Goal: Information Seeking & Learning: Learn about a topic

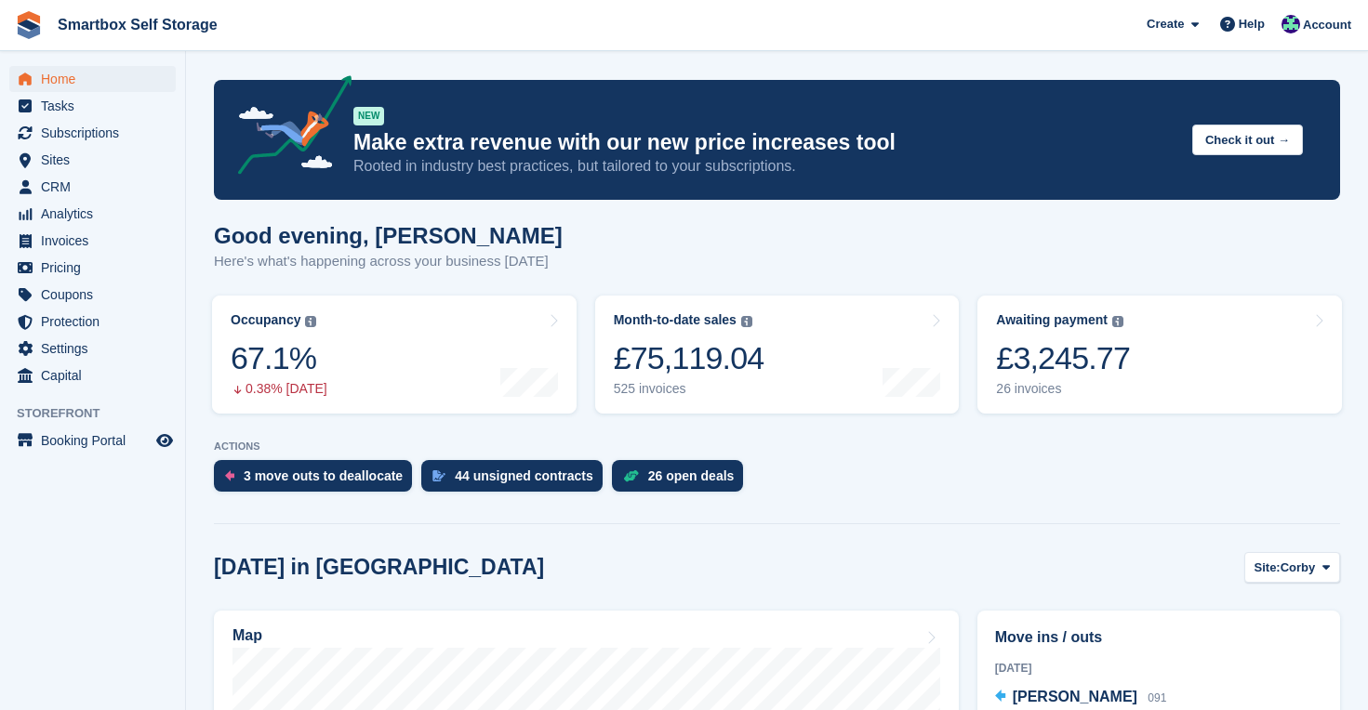
click at [46, 80] on span "Home" at bounding box center [97, 79] width 112 height 26
click at [682, 471] on div "26 open deals" at bounding box center [691, 476] width 86 height 15
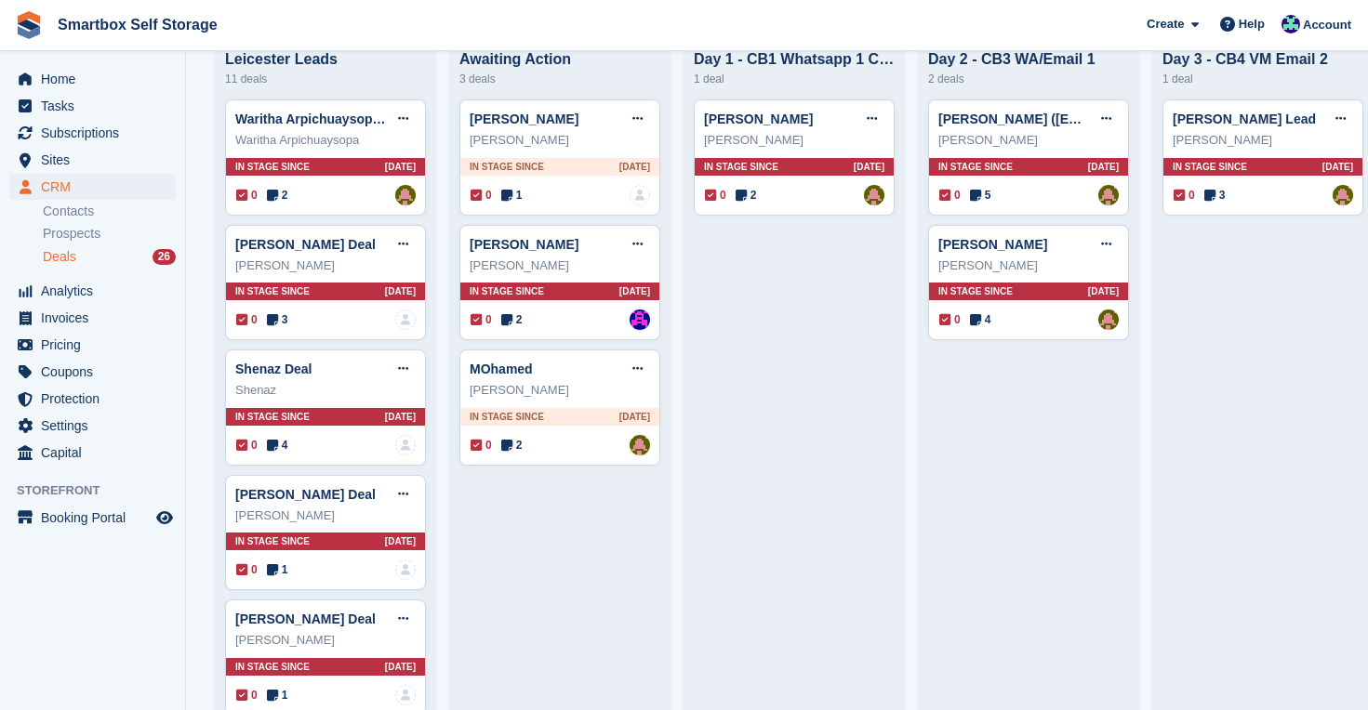
scroll to position [0, 20]
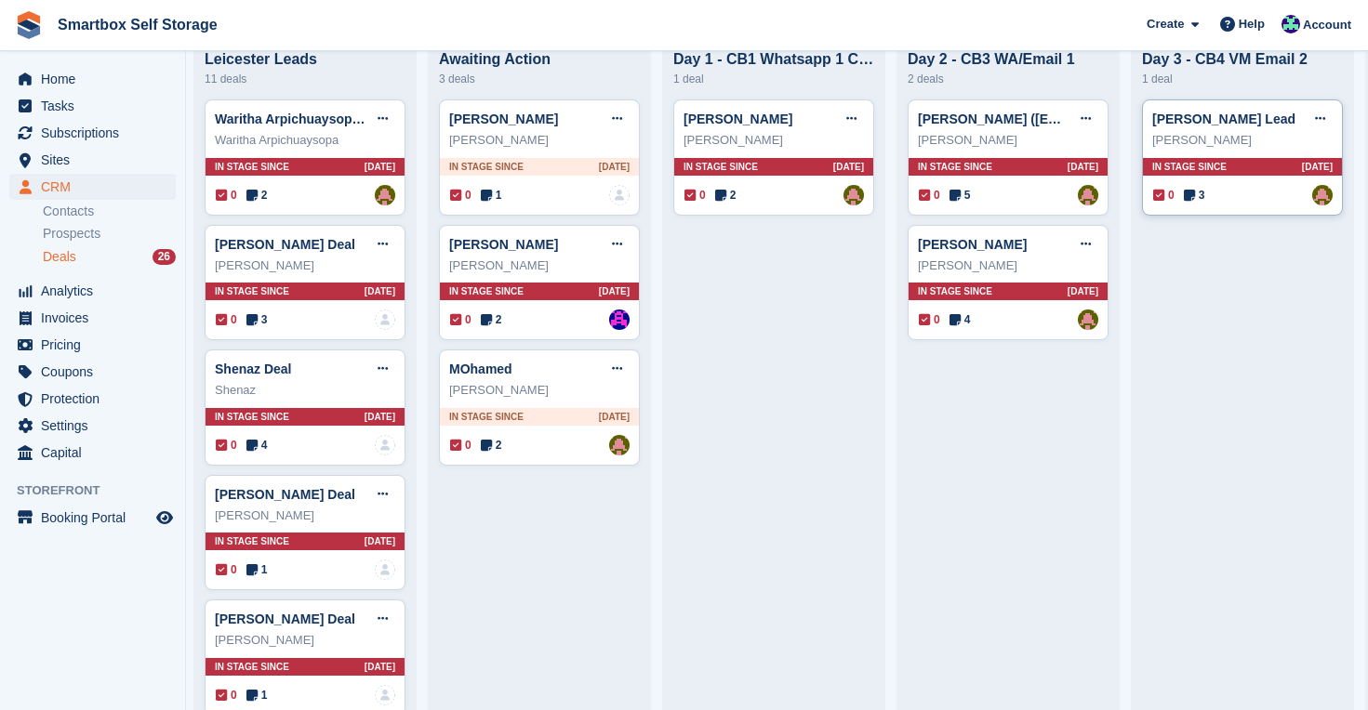
click at [1244, 164] on div "In stage since 3D AGO" at bounding box center [1242, 167] width 199 height 18
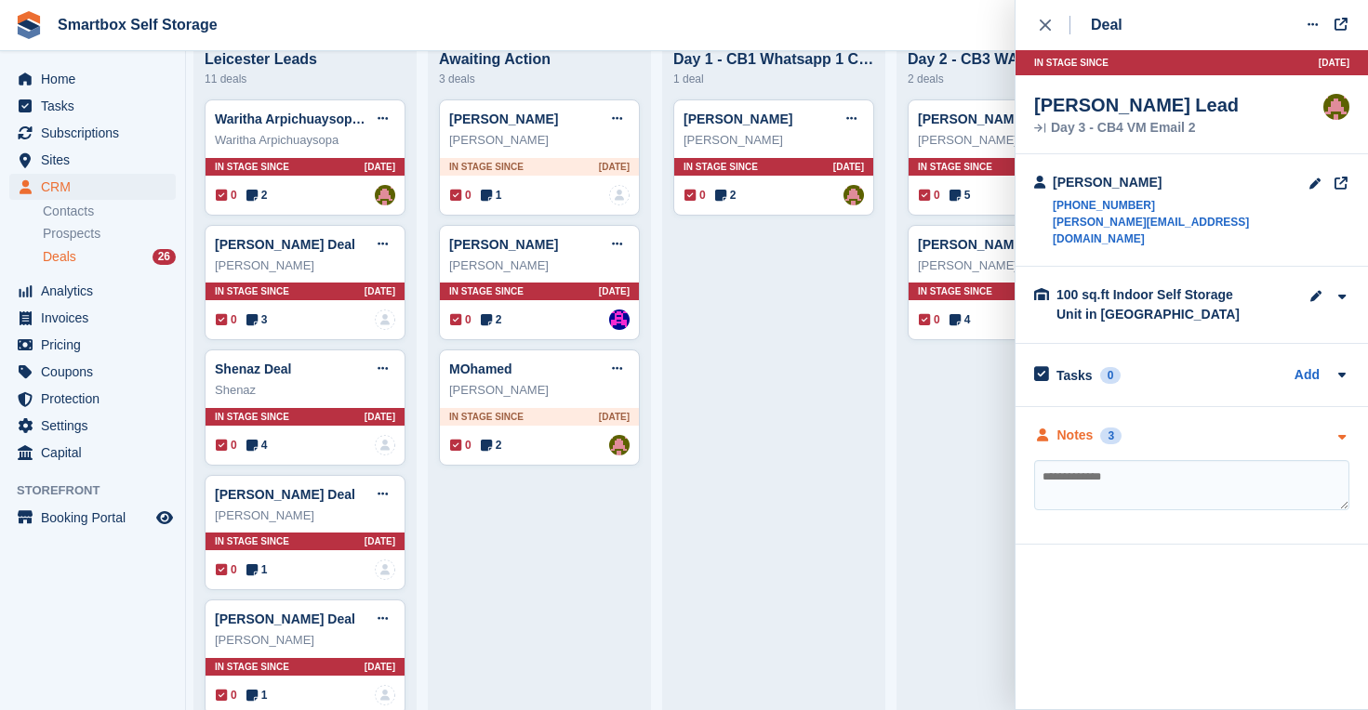
click at [1081, 426] on div "Notes" at bounding box center [1075, 436] width 36 height 20
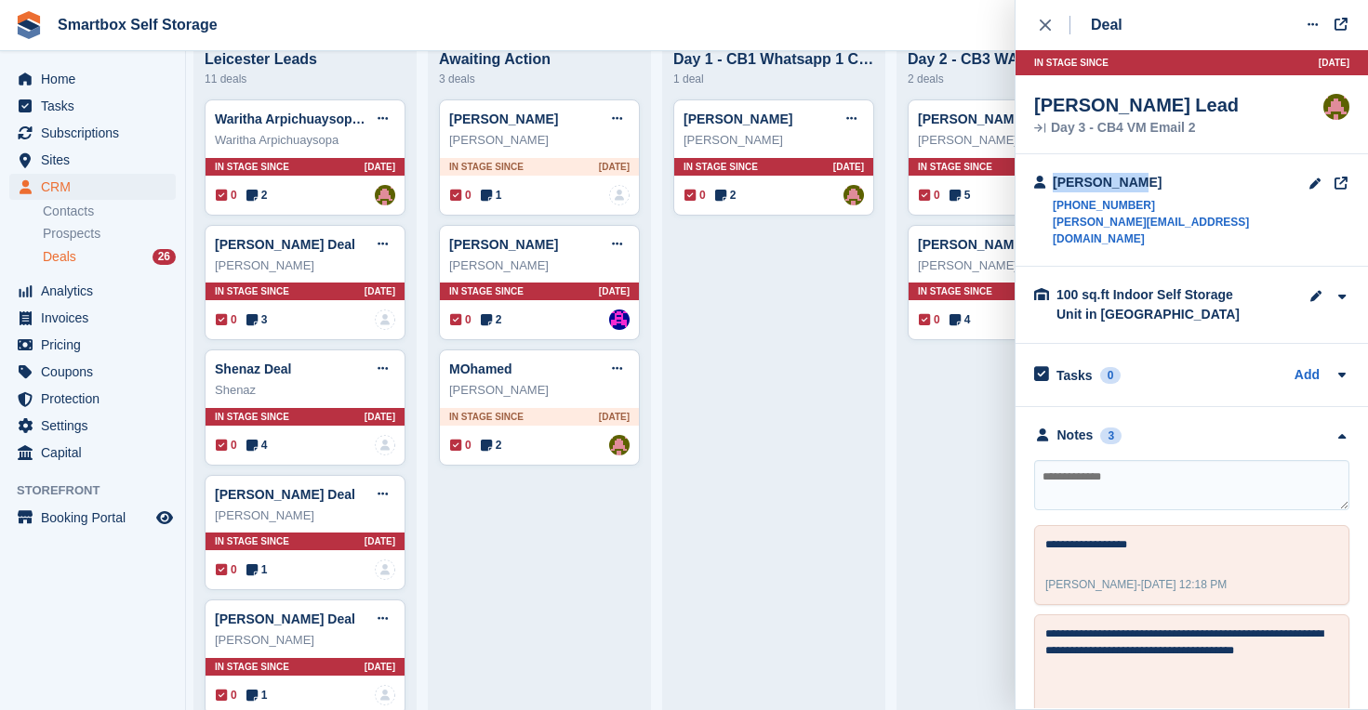
drag, startPoint x: 1139, startPoint y: 173, endPoint x: 1053, endPoint y: 179, distance: 86.7
click at [1053, 179] on div "Kate Purcey" at bounding box center [1181, 183] width 256 height 20
copy div "Kate Purcey"
click at [63, 288] on span "Analytics" at bounding box center [97, 291] width 112 height 26
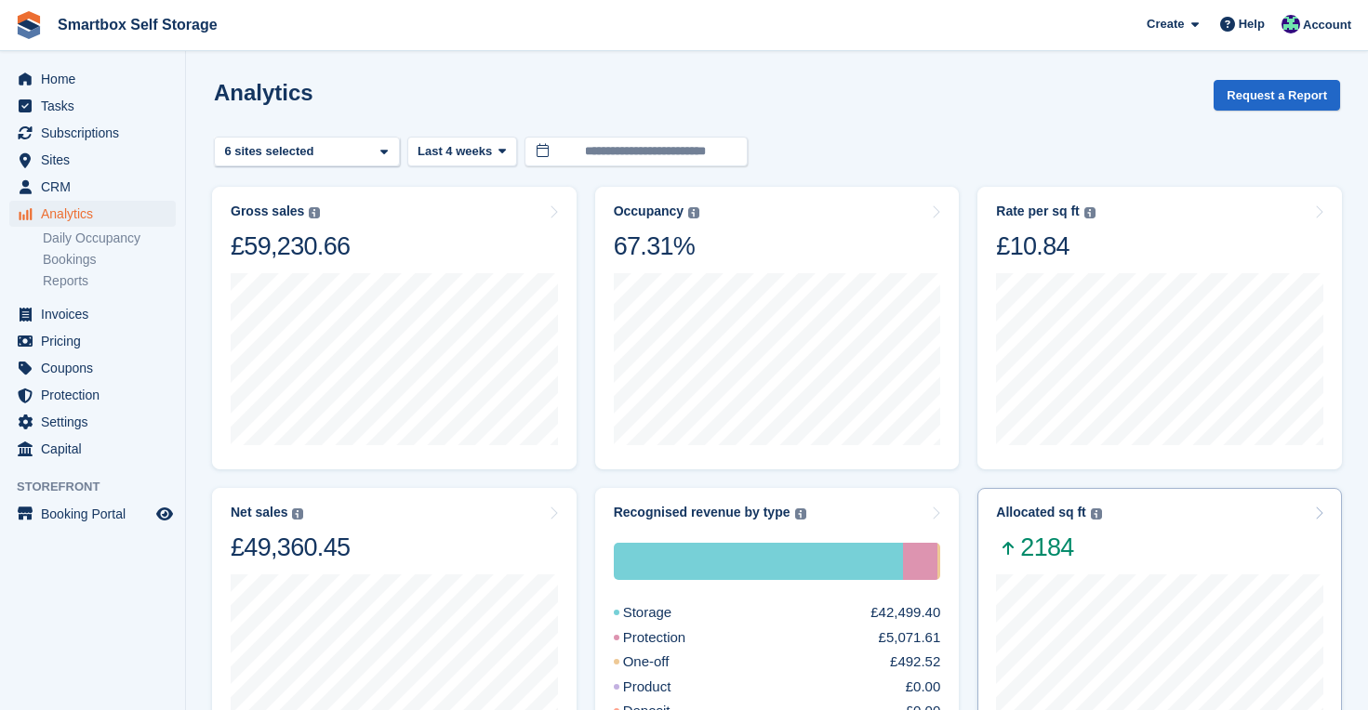
click at [1152, 570] on div "15 Sep to 21 Sep Allocated 1,186 Deallocated -1,116 Change 70" at bounding box center [1159, 659] width 327 height 191
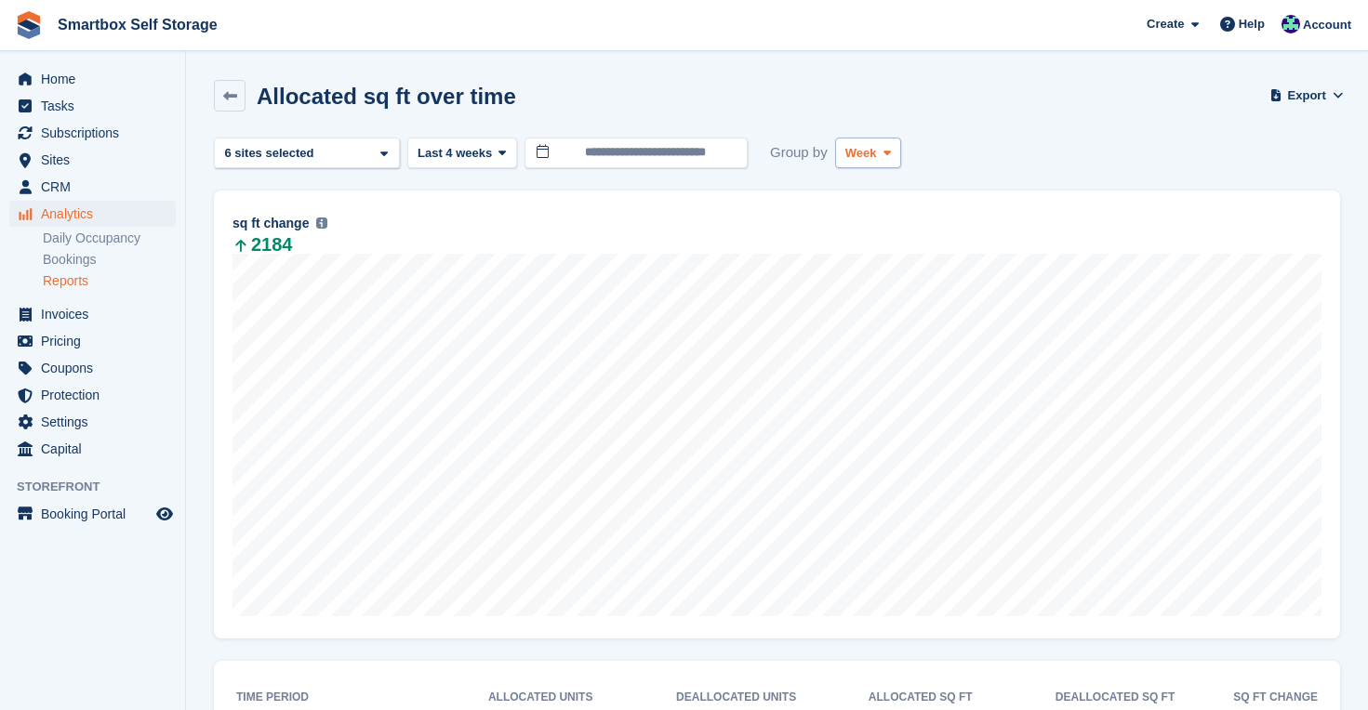
click at [889, 140] on button "Week" at bounding box center [868, 153] width 66 height 31
click at [894, 264] on link "Month" at bounding box center [924, 263] width 162 height 33
click at [451, 155] on span "Last 4 weeks" at bounding box center [455, 153] width 74 height 19
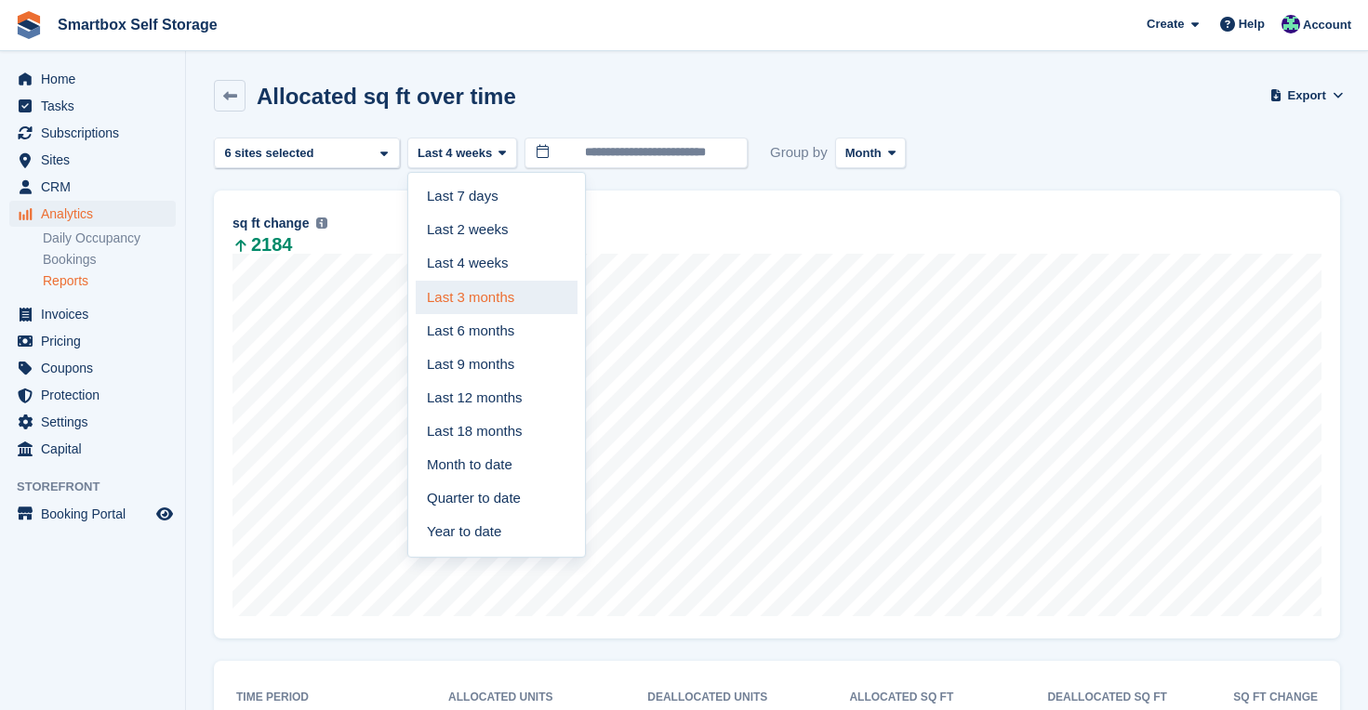
click at [471, 302] on link "Last 3 months" at bounding box center [497, 297] width 162 height 33
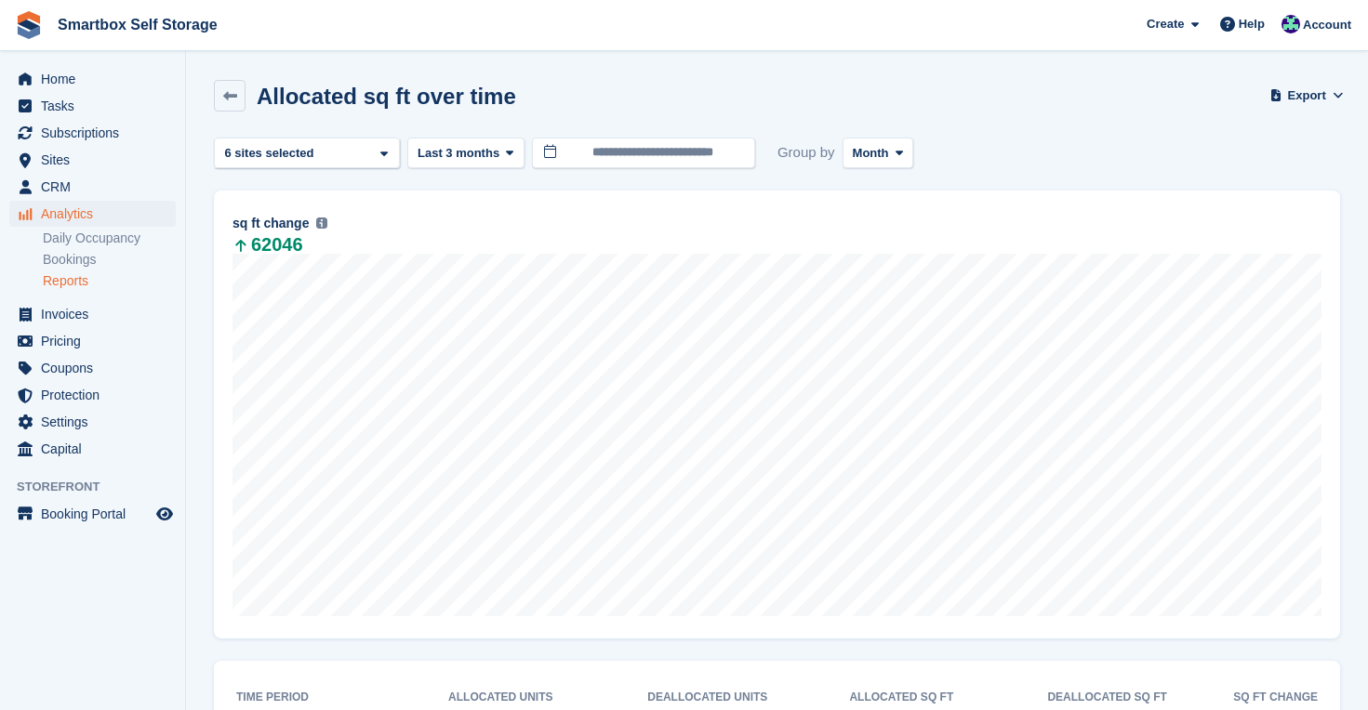
click at [60, 271] on ul "Daily Occupancy Bookings Reports" at bounding box center [114, 260] width 142 height 64
click at [73, 276] on link "Reports" at bounding box center [109, 281] width 133 height 18
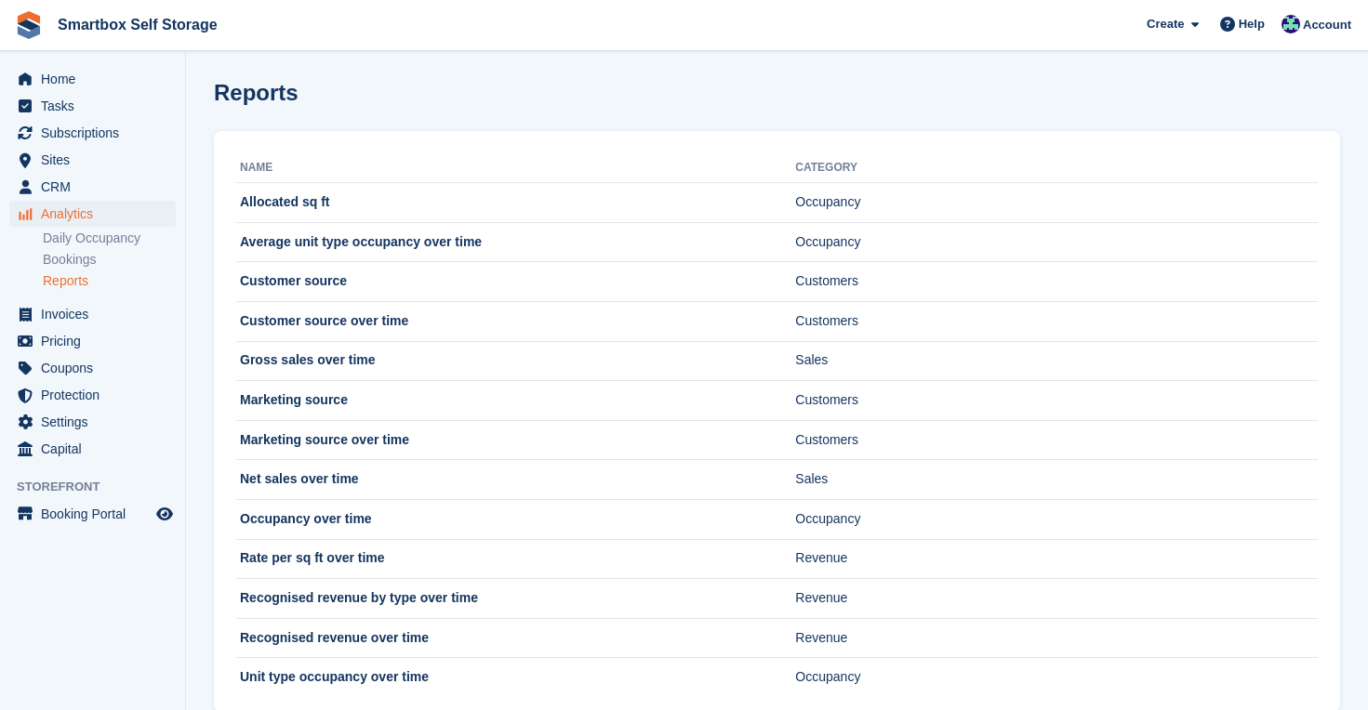
click at [89, 213] on span "Analytics" at bounding box center [97, 214] width 112 height 26
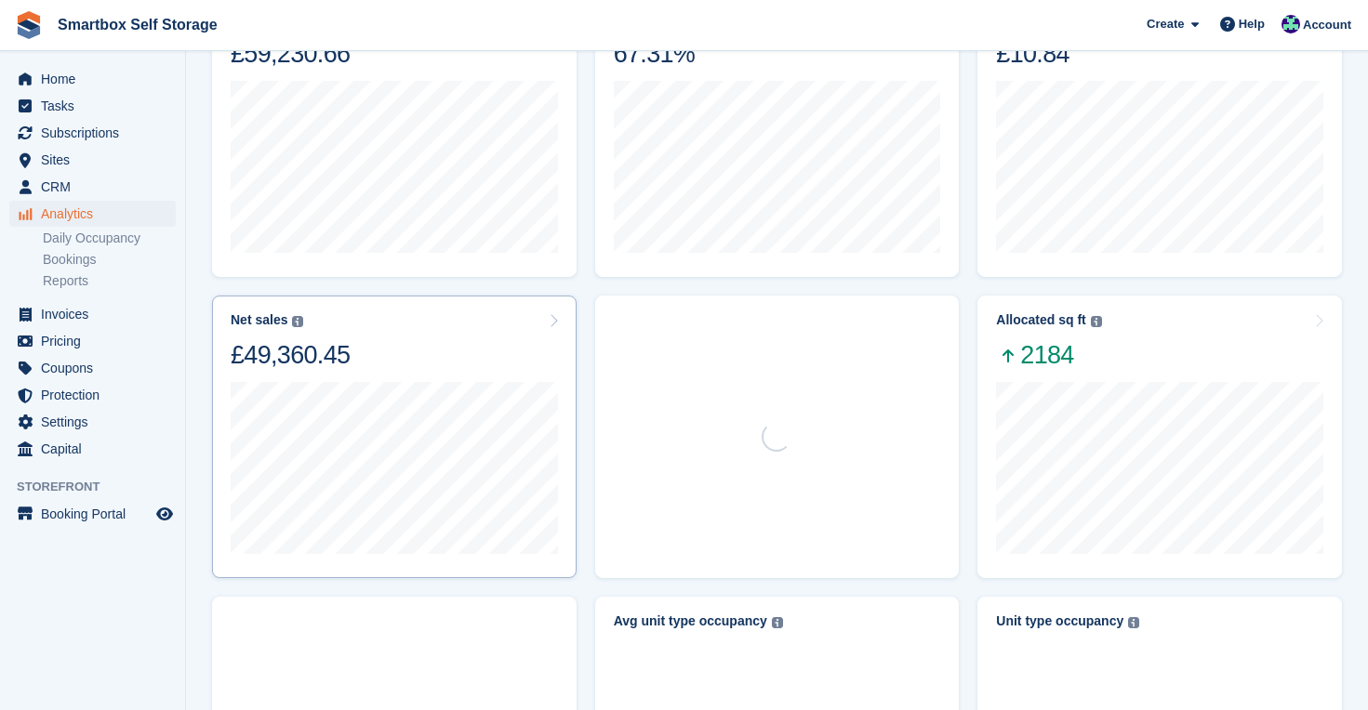
scroll to position [529, 0]
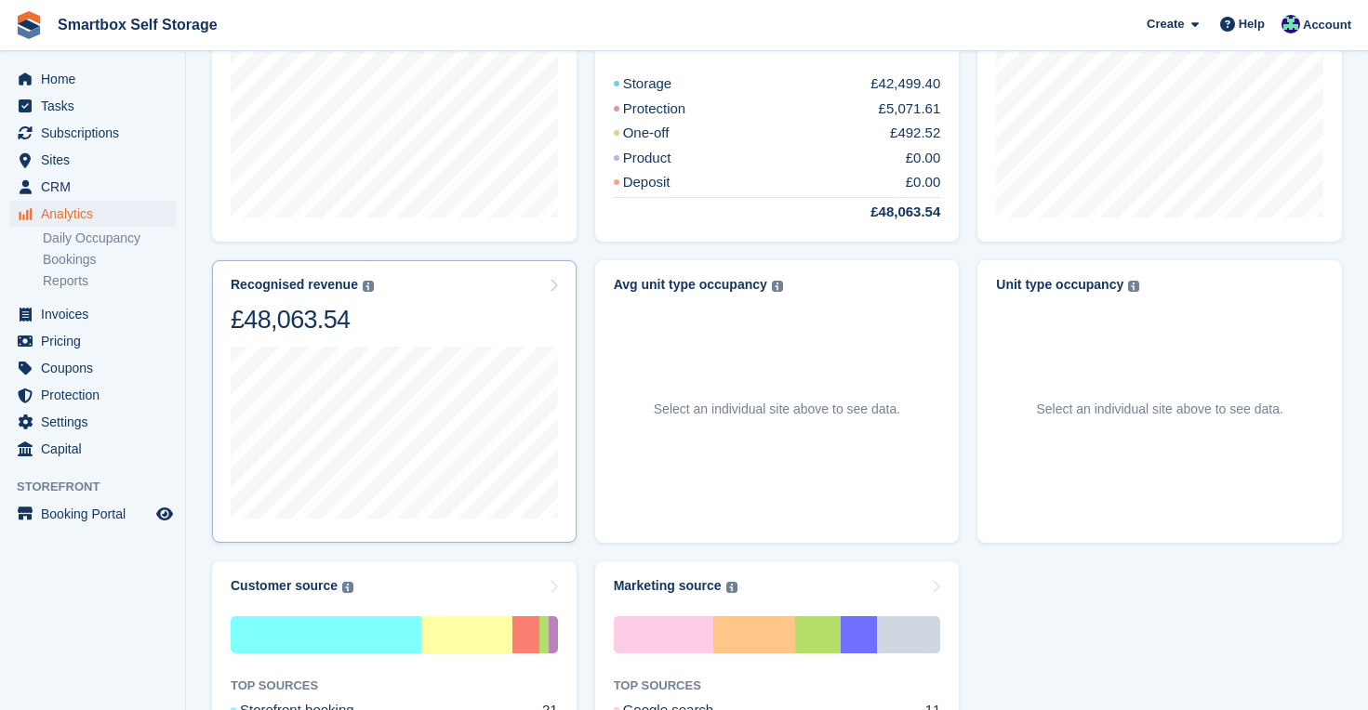
click at [445, 332] on div "Recognised revenue The sum of all finalised invoices, after discount and exclud…" at bounding box center [394, 306] width 327 height 59
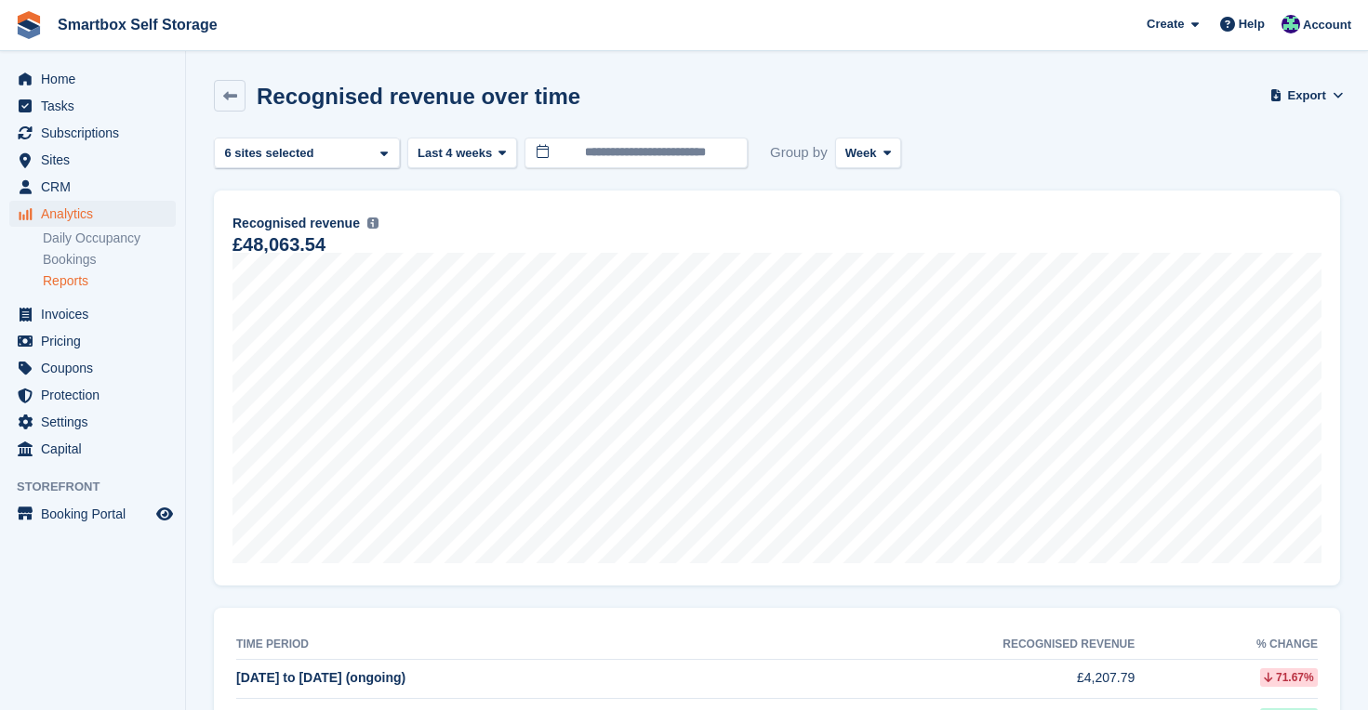
click at [72, 214] on span "Analytics" at bounding box center [97, 214] width 112 height 26
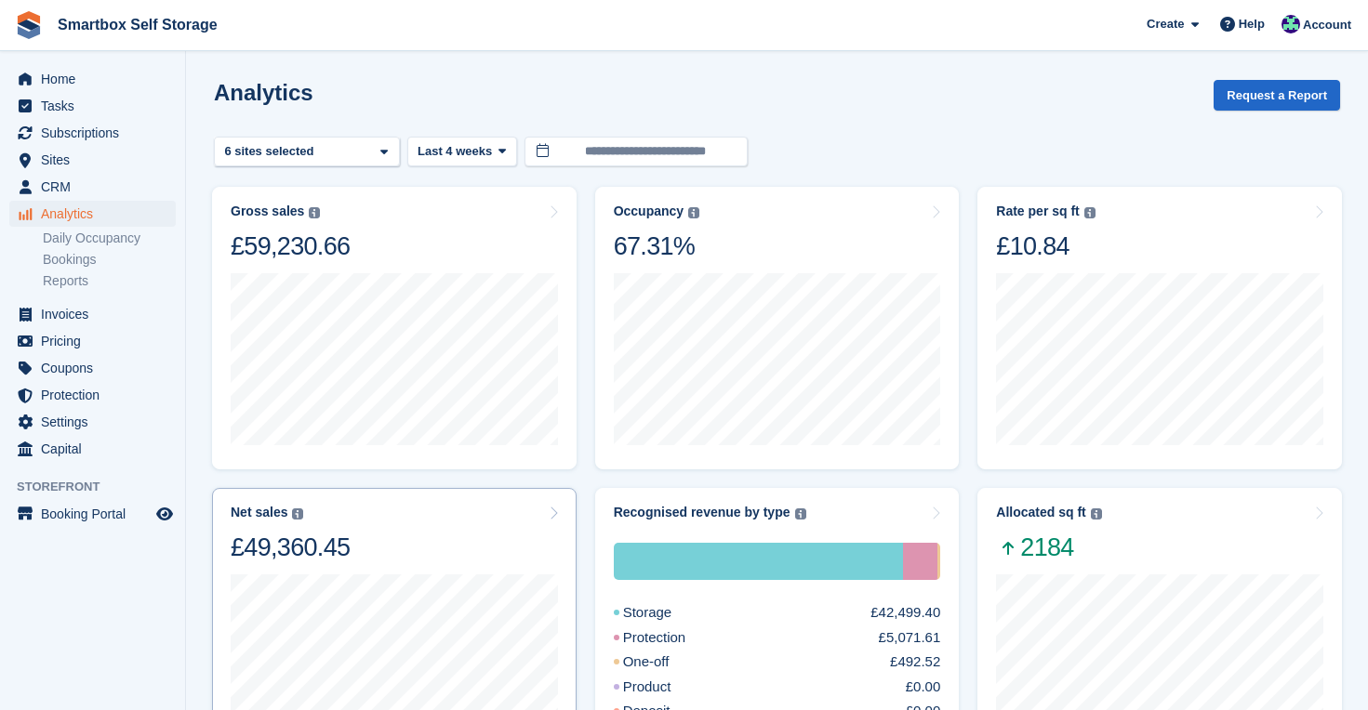
click at [429, 527] on div "Net sales The sum of all finalised invoices, after discount and excluding tax. …" at bounding box center [394, 534] width 327 height 59
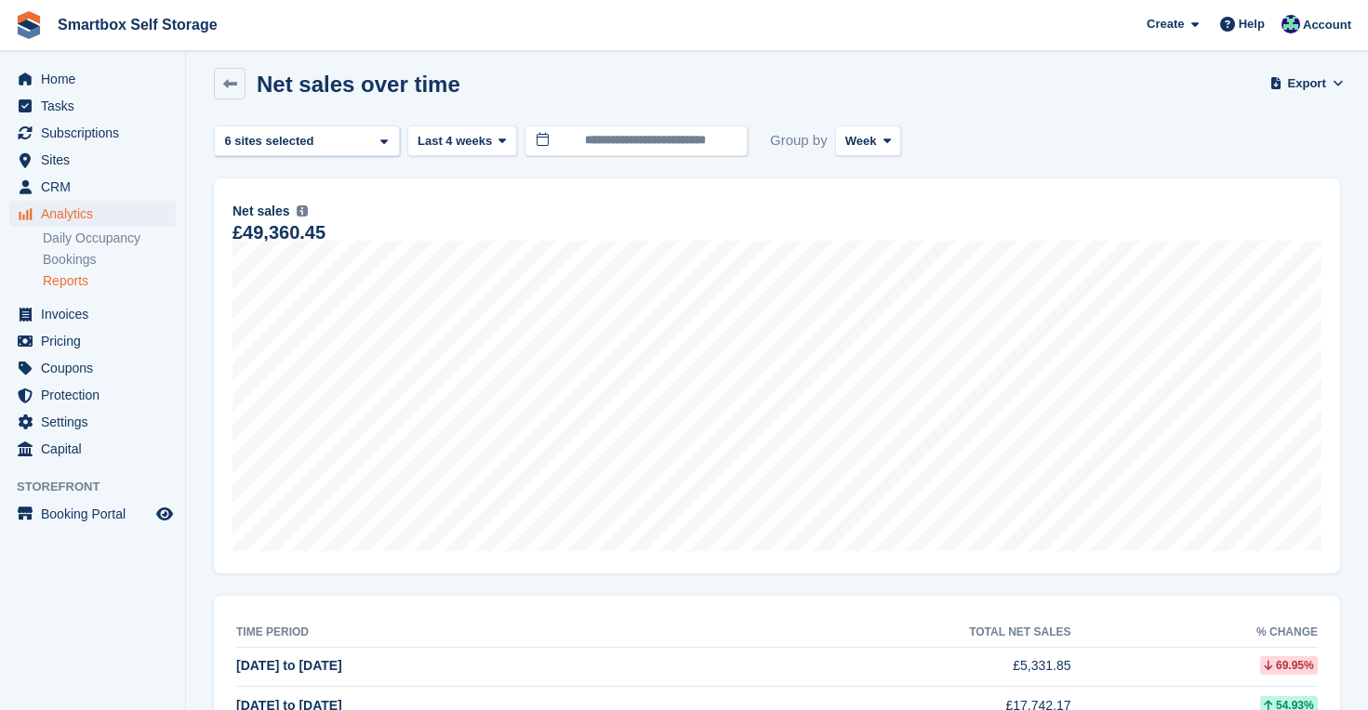
scroll to position [58, 0]
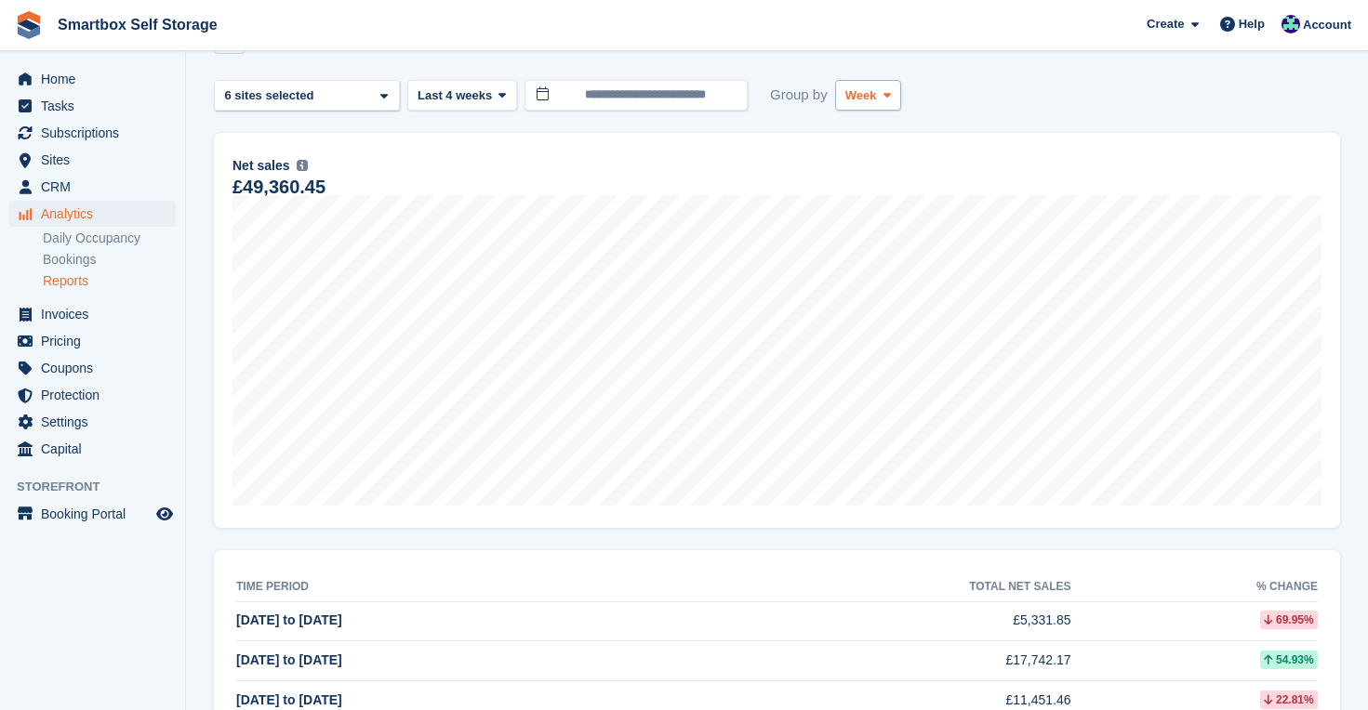
click at [887, 105] on button "Week" at bounding box center [868, 95] width 66 height 31
click at [873, 215] on link "Month" at bounding box center [924, 206] width 162 height 33
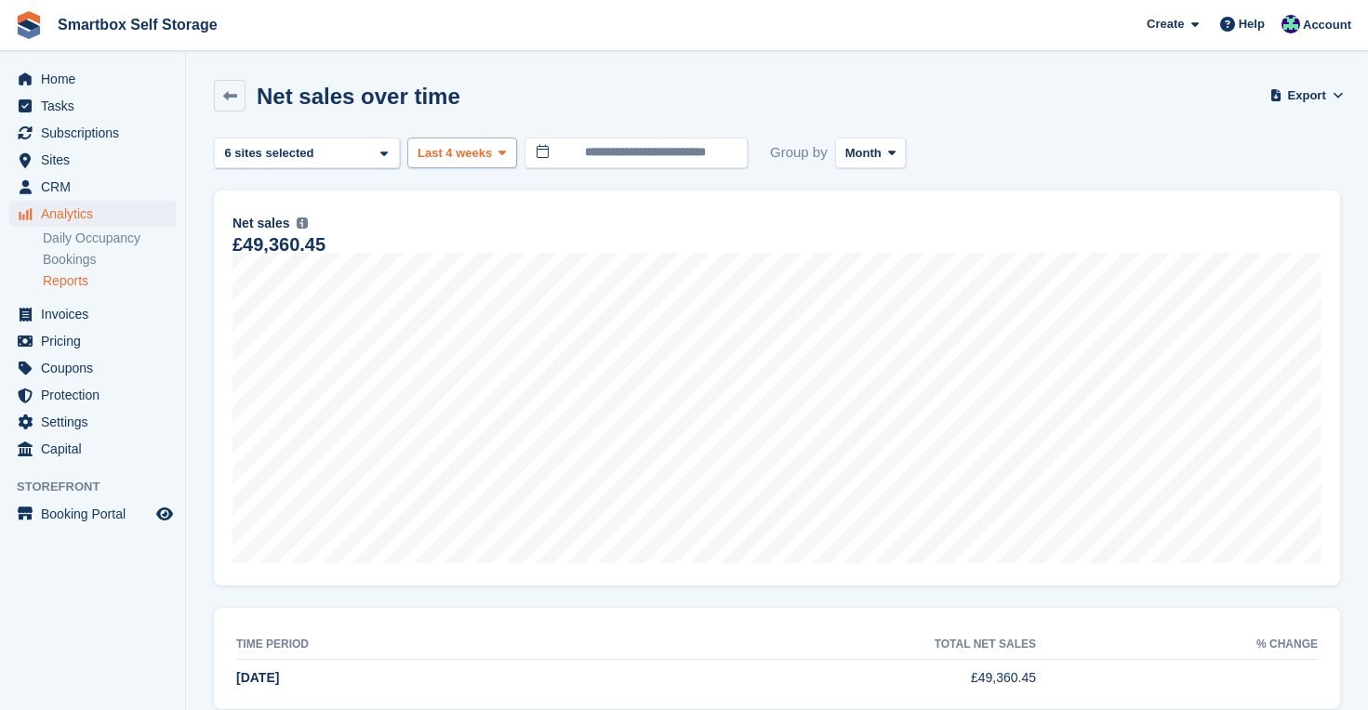
click at [489, 152] on span "Last 4 weeks" at bounding box center [455, 153] width 74 height 19
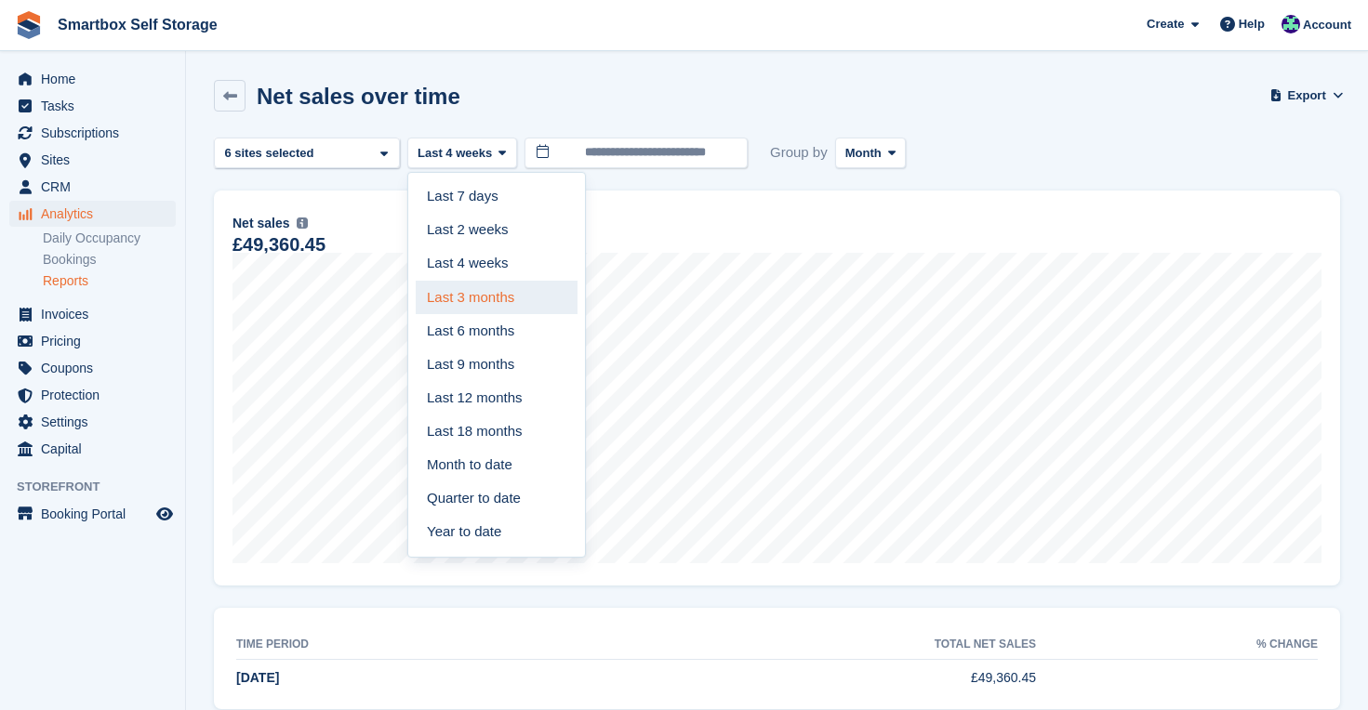
click at [475, 298] on link "Last 3 months" at bounding box center [497, 297] width 162 height 33
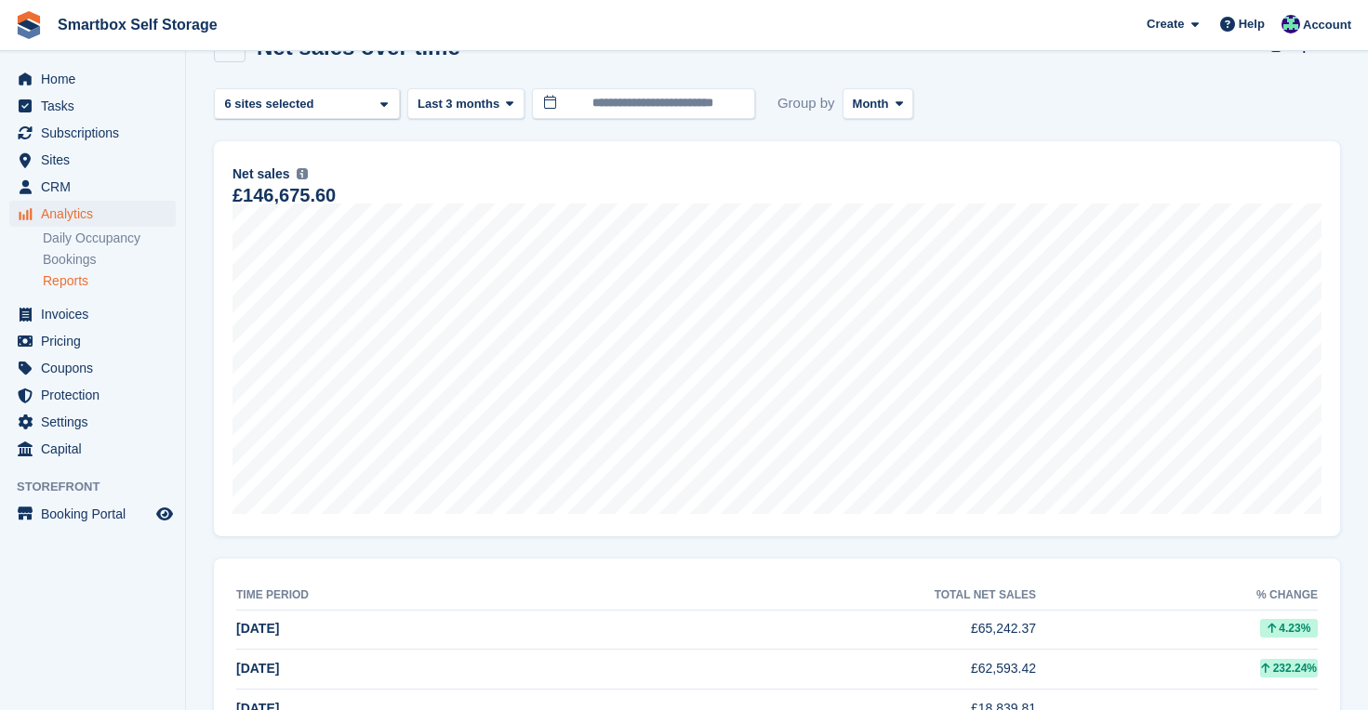
scroll to position [47, 0]
click at [79, 215] on span "Analytics" at bounding box center [97, 214] width 112 height 26
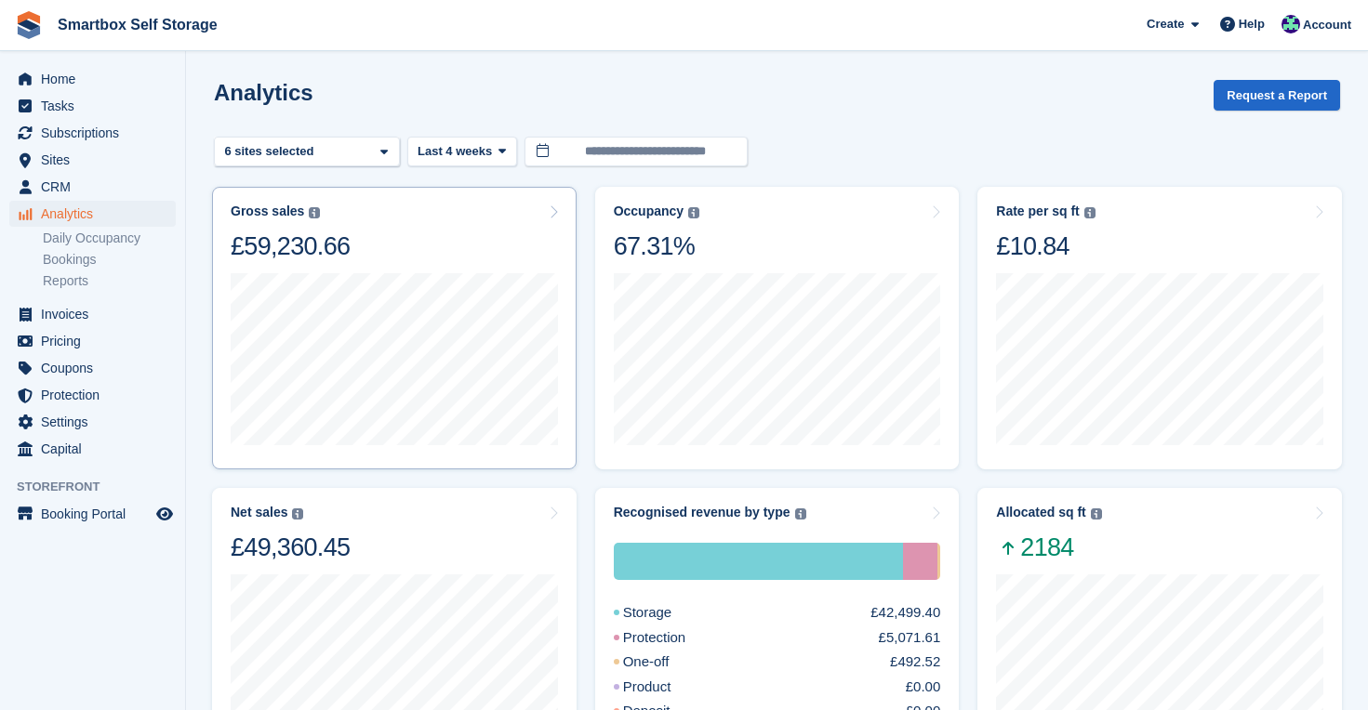
click at [394, 255] on div "Gross sales The sum of all finalised invoices, after discount and including tax…" at bounding box center [394, 233] width 327 height 59
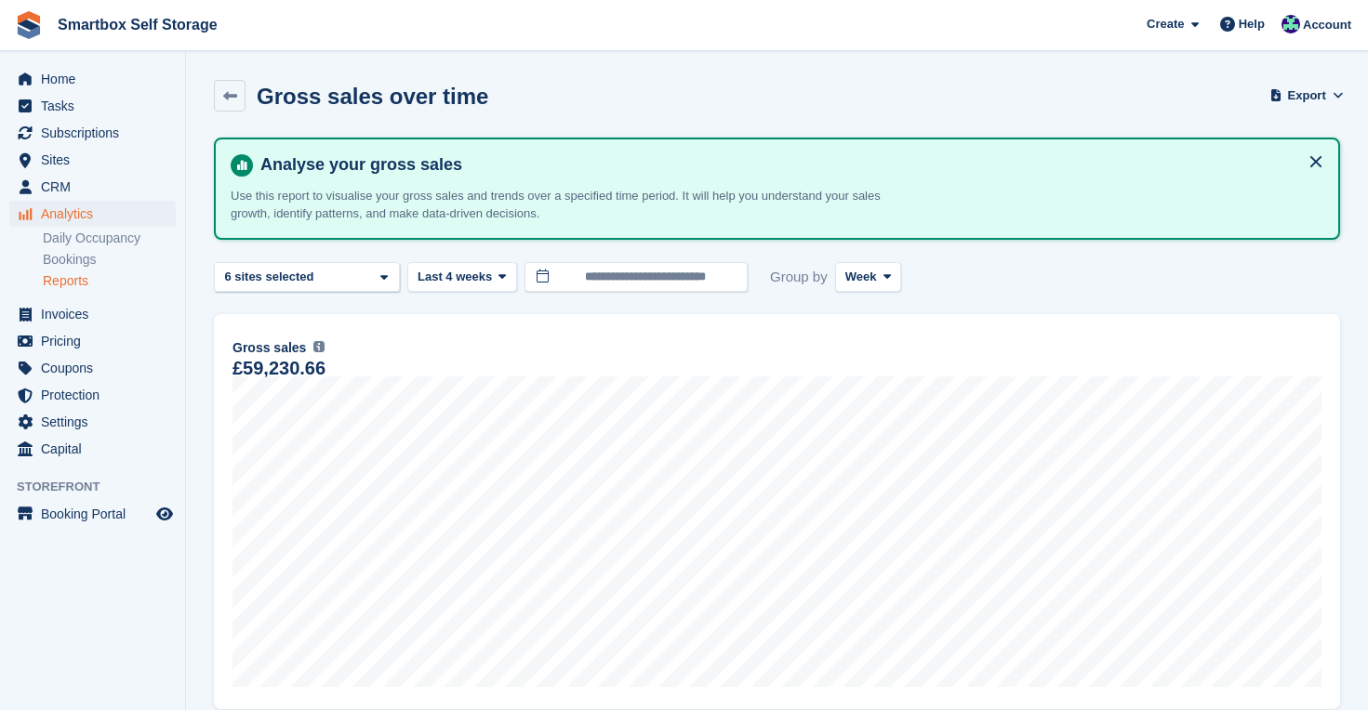
click at [907, 283] on div "Group by Week Day Week Month" at bounding box center [831, 277] width 153 height 31
click at [891, 280] on icon at bounding box center [886, 277] width 7 height 12
click at [890, 392] on link "Month" at bounding box center [924, 387] width 162 height 33
click at [492, 279] on span "Last 4 weeks" at bounding box center [455, 277] width 74 height 19
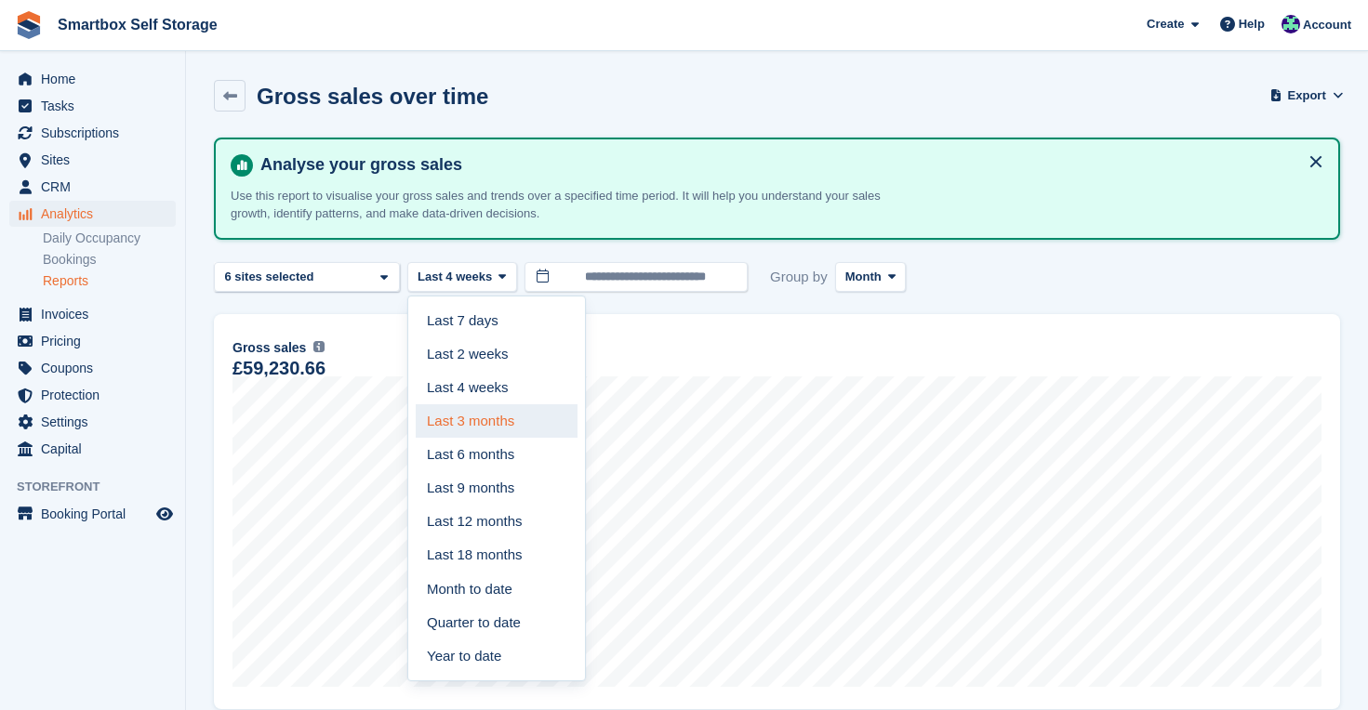
click at [480, 416] on link "Last 3 months" at bounding box center [497, 421] width 162 height 33
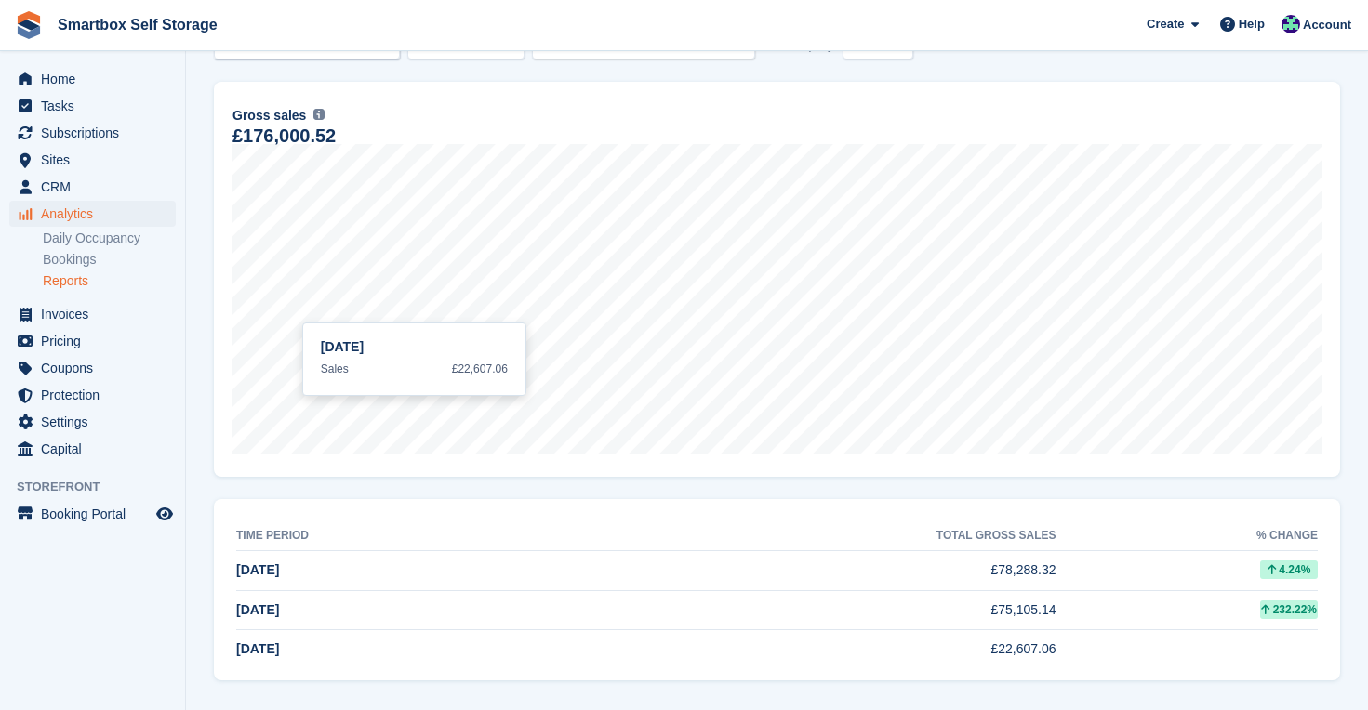
scroll to position [235, 0]
click at [86, 210] on span "Analytics" at bounding box center [97, 214] width 112 height 26
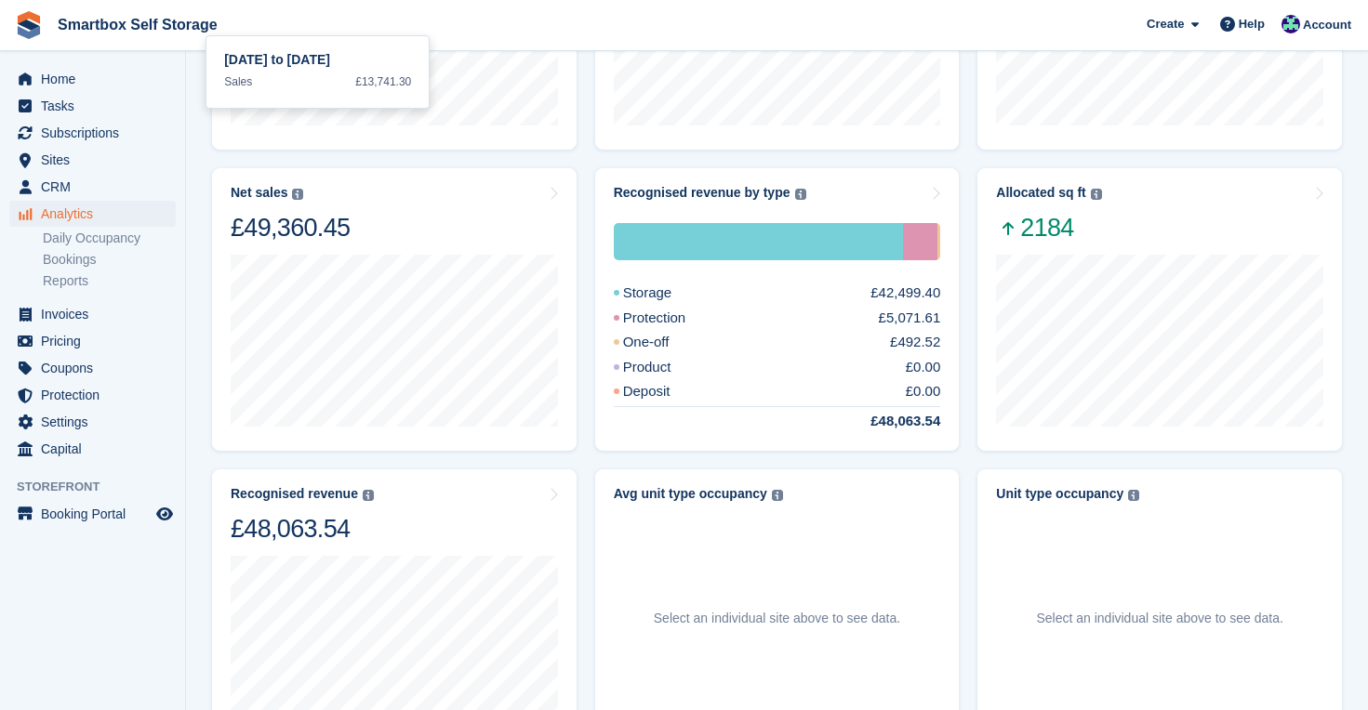
scroll to position [334, 0]
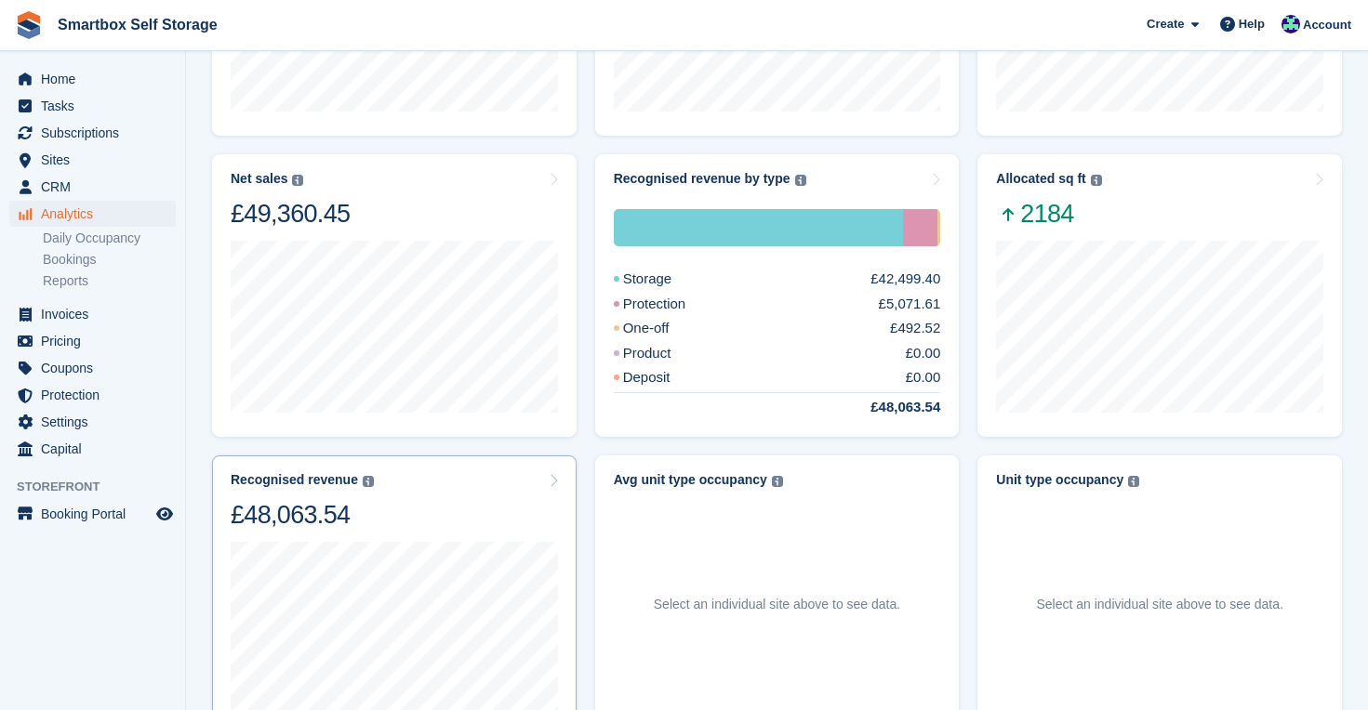
click at [423, 515] on div "Recognised revenue The sum of all finalised invoices, after discount and exclud…" at bounding box center [394, 501] width 327 height 59
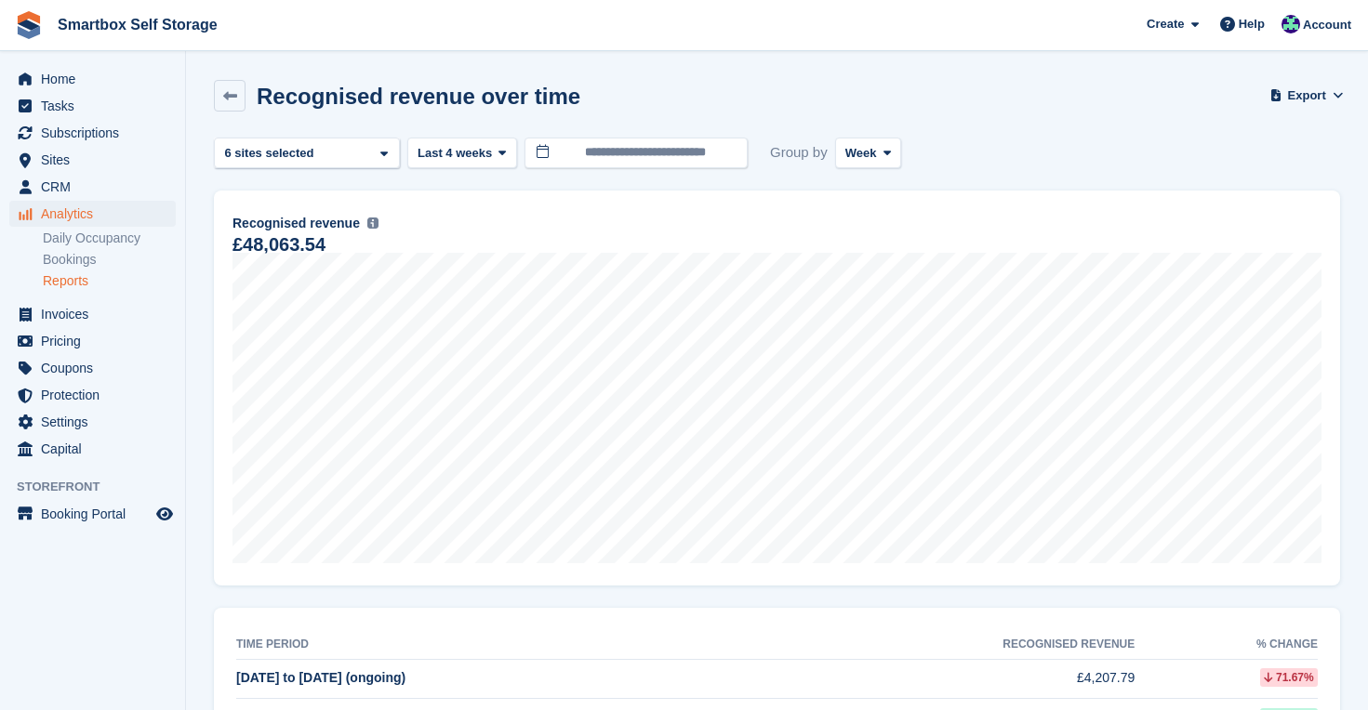
click at [891, 147] on icon at bounding box center [886, 153] width 7 height 12
click at [874, 275] on link "Month" at bounding box center [924, 263] width 162 height 33
click at [515, 152] on button "Last 4 weeks" at bounding box center [462, 153] width 110 height 31
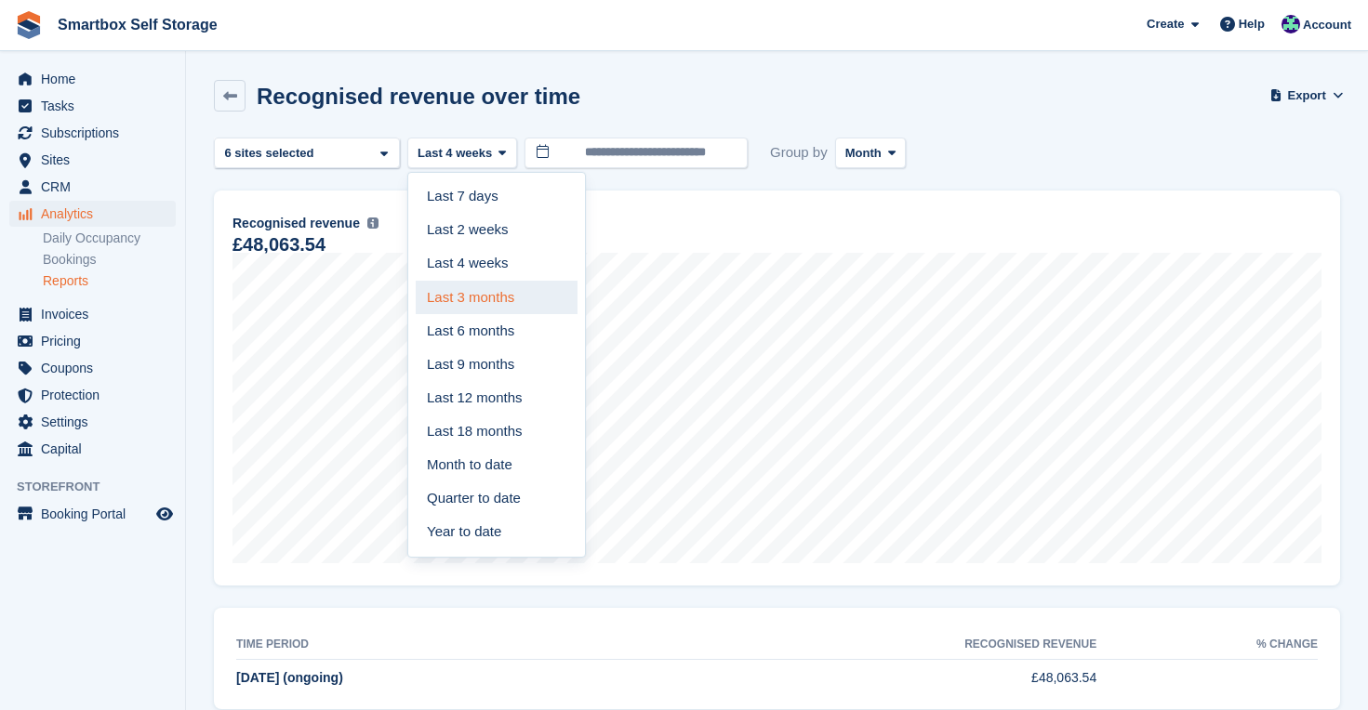
click at [497, 297] on link "Last 3 months" at bounding box center [497, 297] width 162 height 33
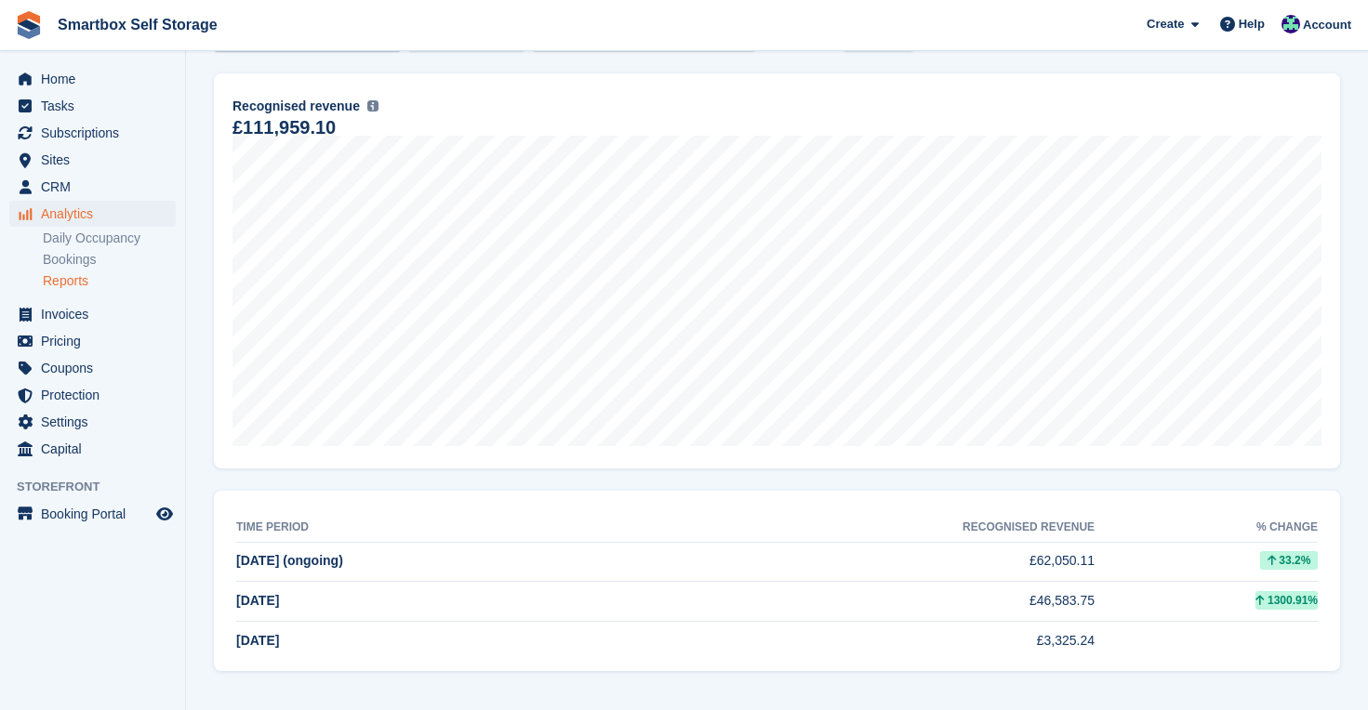
scroll to position [117, 0]
click at [60, 208] on span "Analytics" at bounding box center [97, 214] width 112 height 26
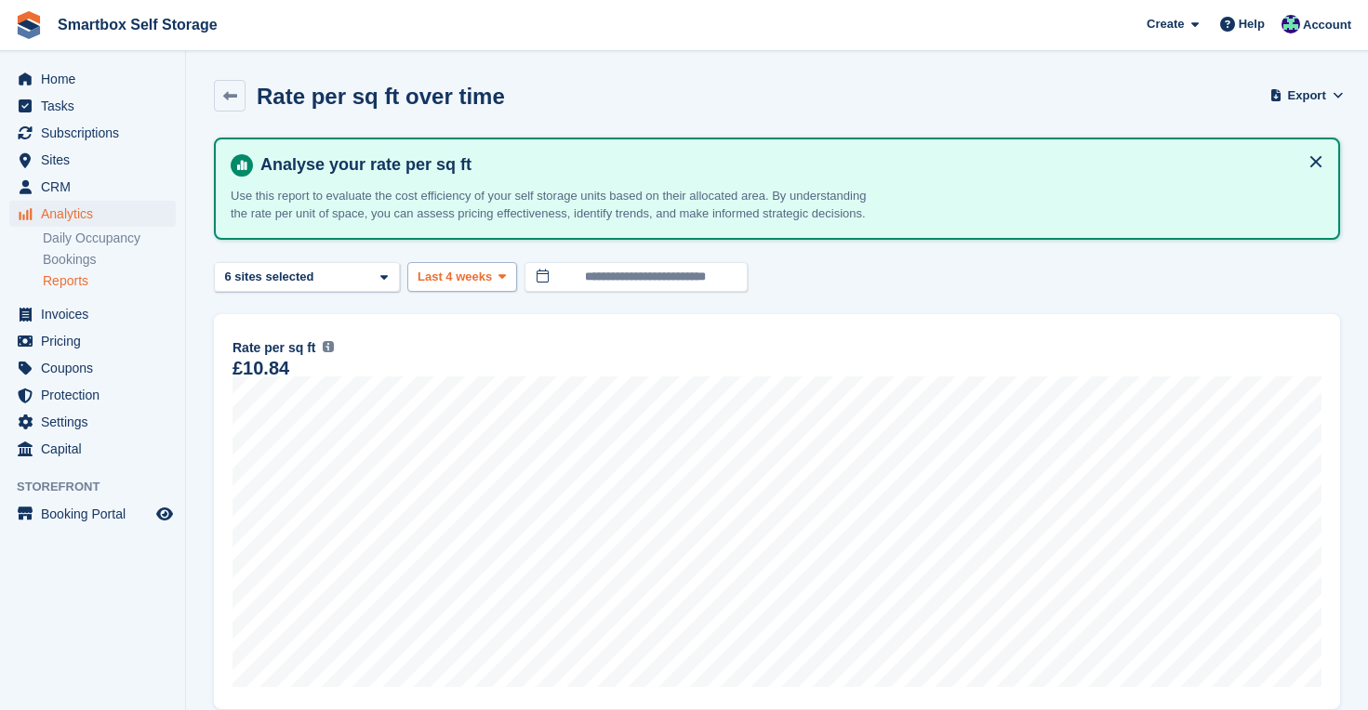
click at [499, 285] on span at bounding box center [502, 277] width 15 height 15
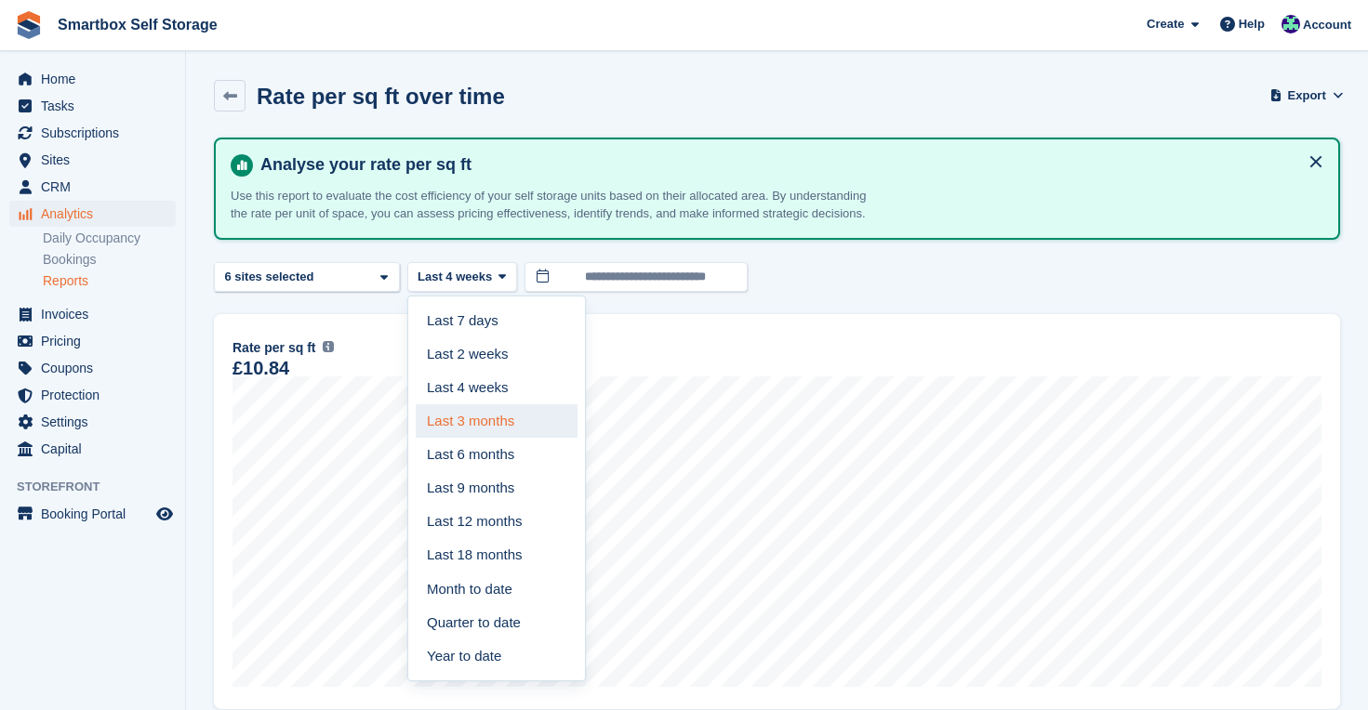
click at [474, 438] on link "Last 3 months" at bounding box center [497, 421] width 162 height 33
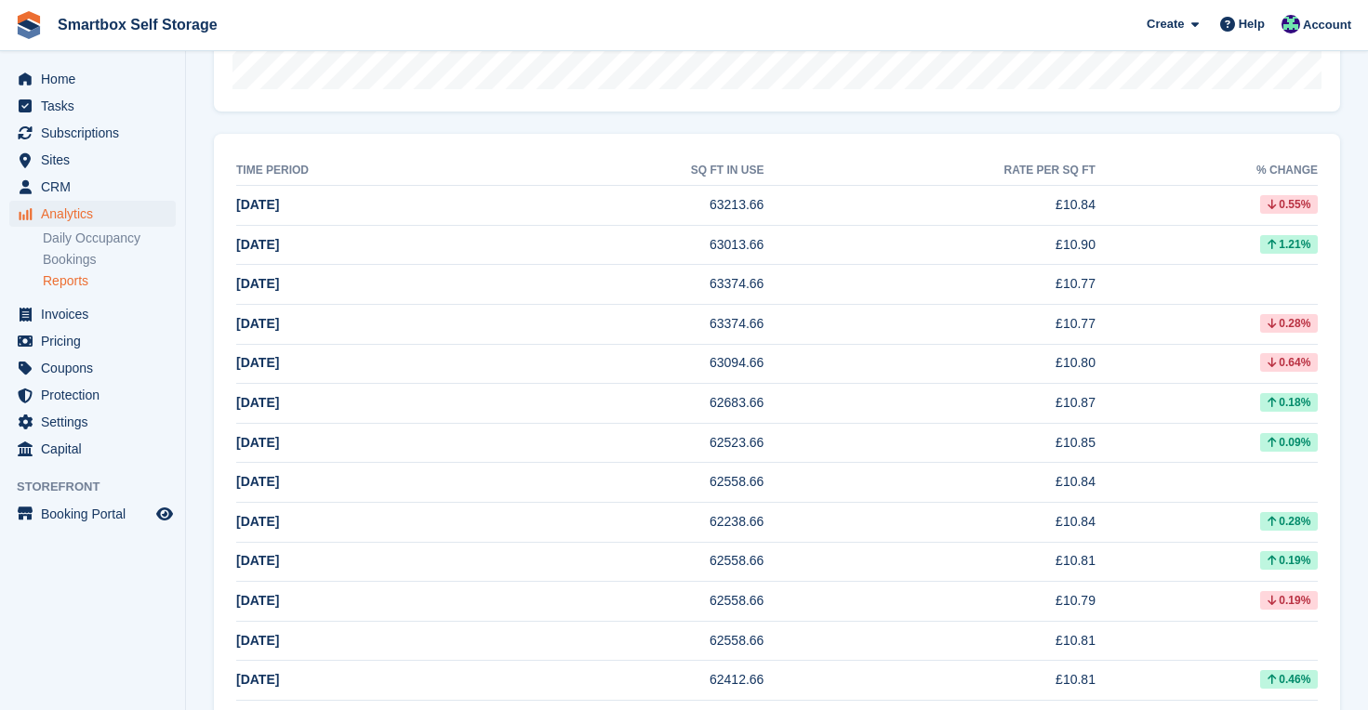
scroll to position [599, 0]
click at [77, 218] on span "Analytics" at bounding box center [97, 214] width 112 height 26
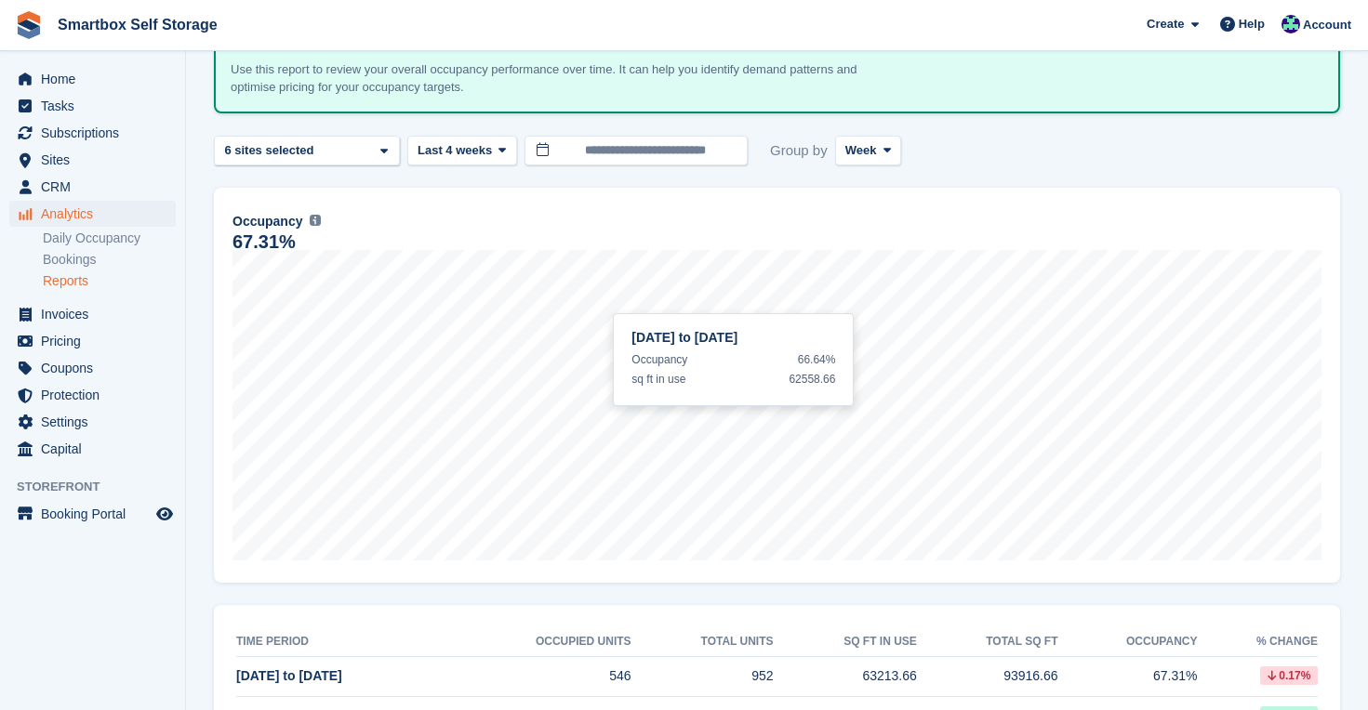
scroll to position [70, 0]
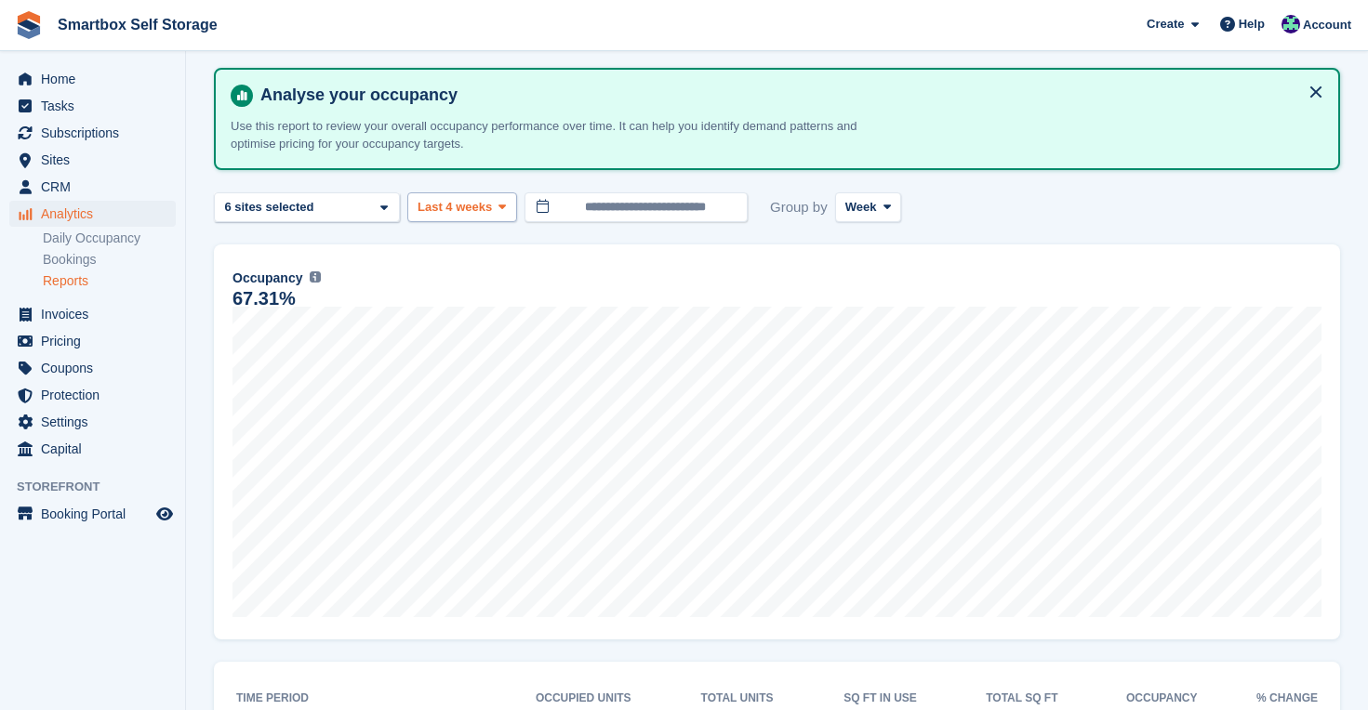
click at [510, 206] on span at bounding box center [502, 207] width 15 height 15
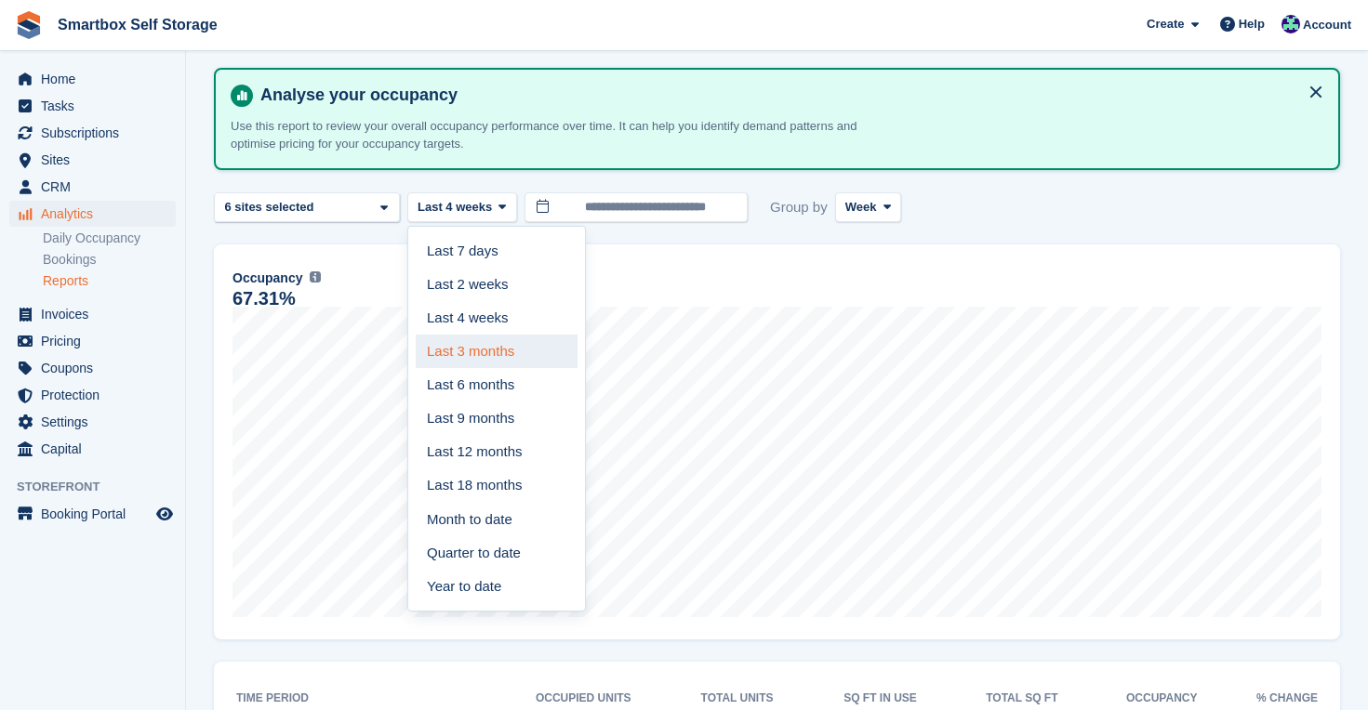
click at [511, 351] on link "Last 3 months" at bounding box center [497, 351] width 162 height 33
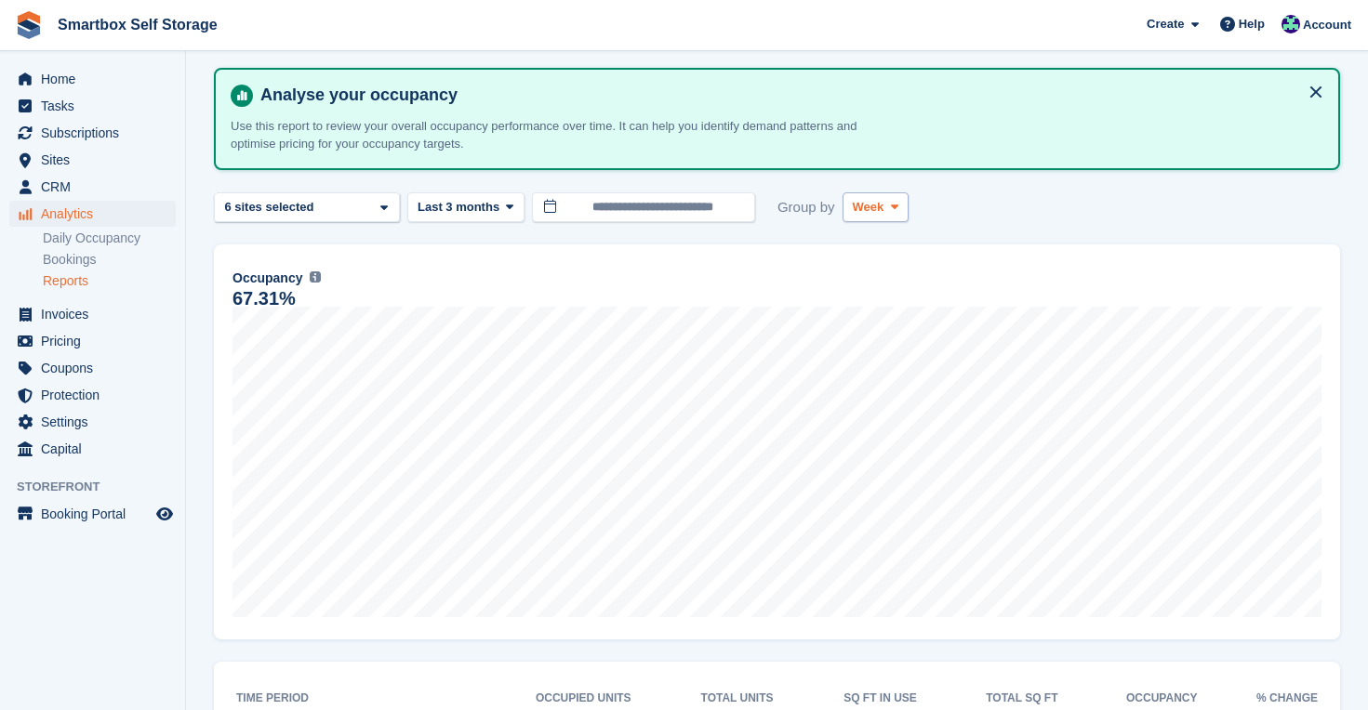
click at [897, 213] on span at bounding box center [894, 207] width 15 height 15
click at [884, 312] on link "Month" at bounding box center [932, 317] width 162 height 33
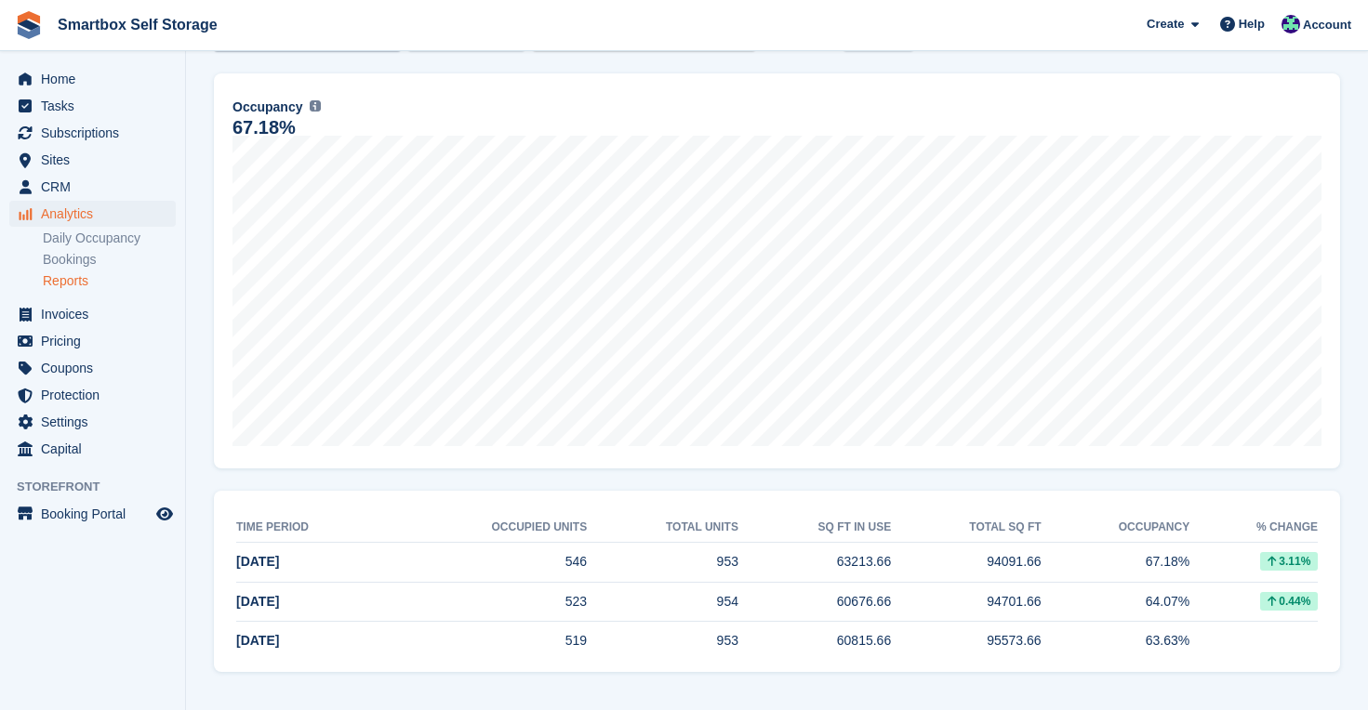
scroll to position [240, 0]
